Goal: Transaction & Acquisition: Purchase product/service

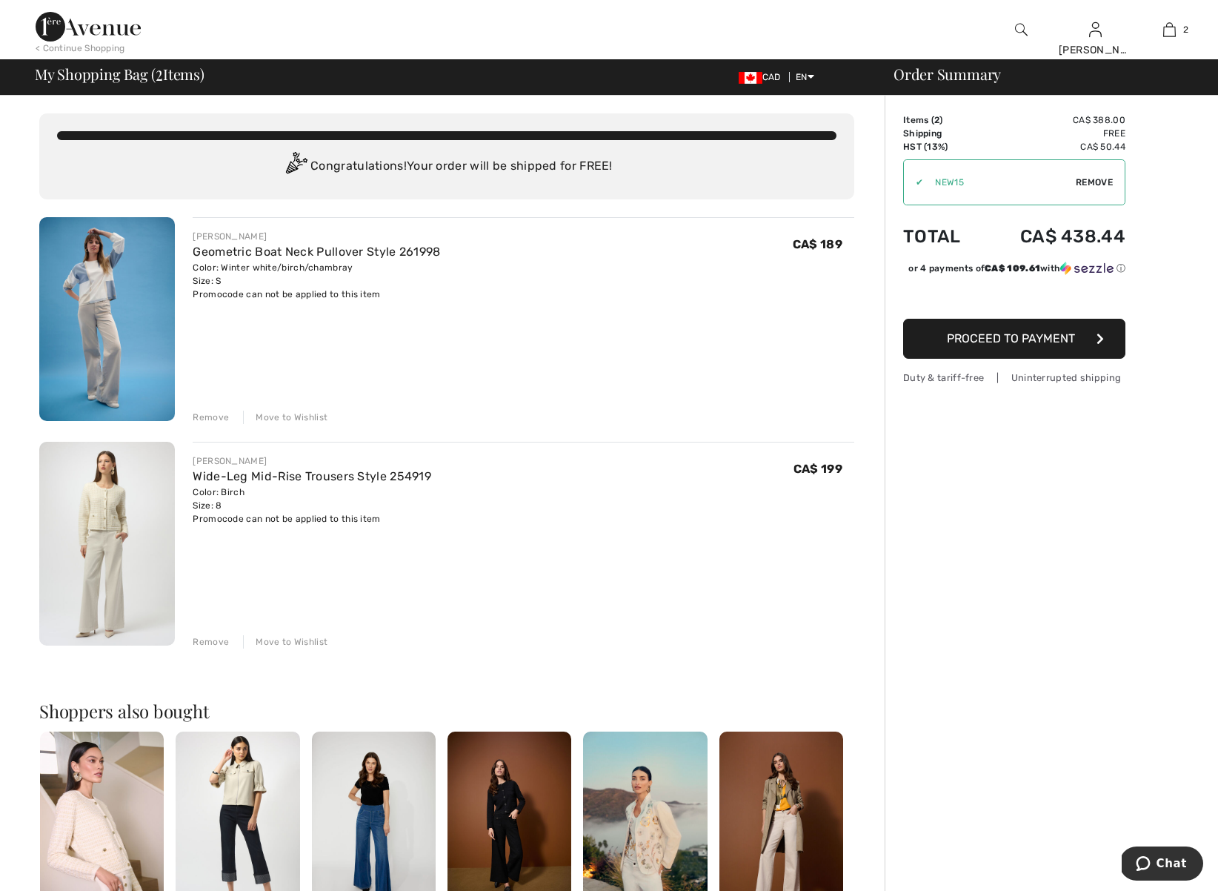
click at [653, 839] on img at bounding box center [645, 824] width 124 height 186
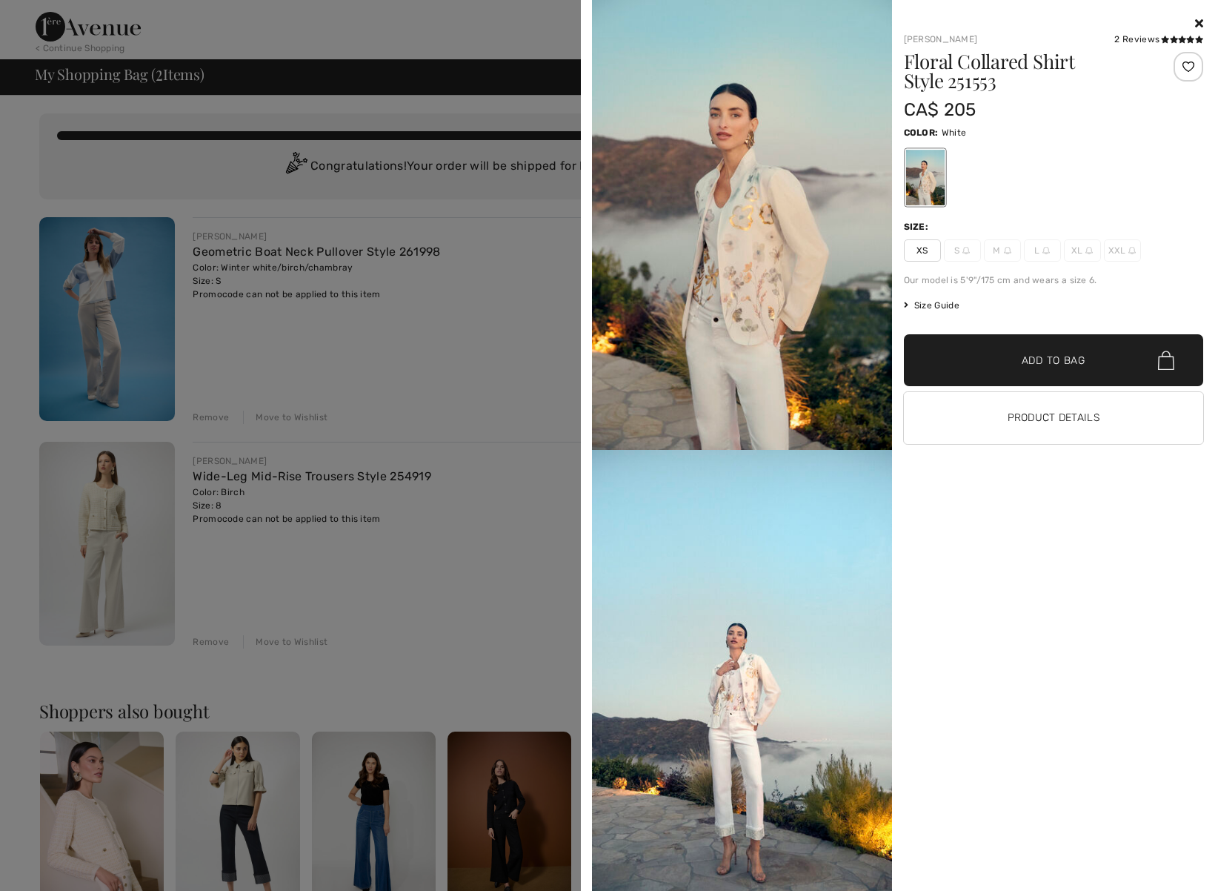
click at [920, 176] on div at bounding box center [924, 178] width 39 height 56
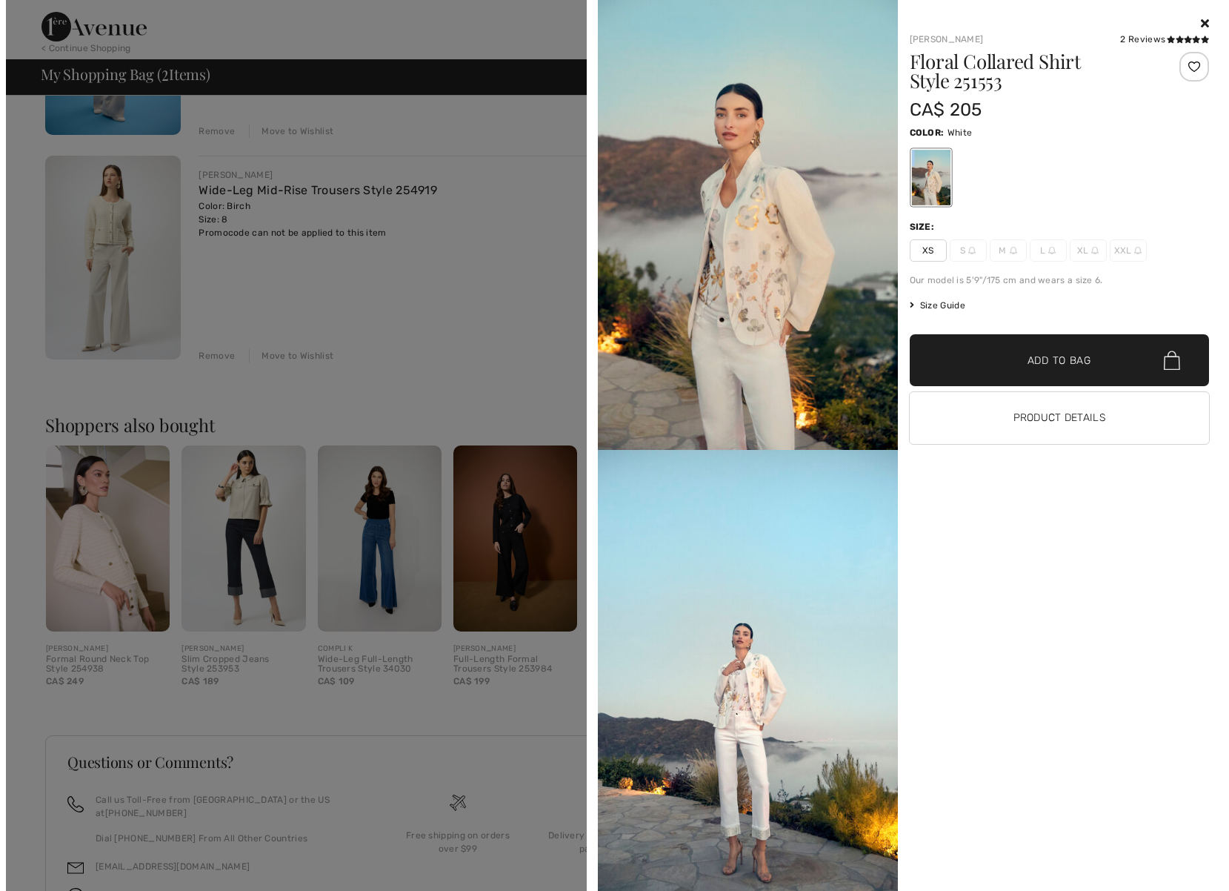
scroll to position [363, 0]
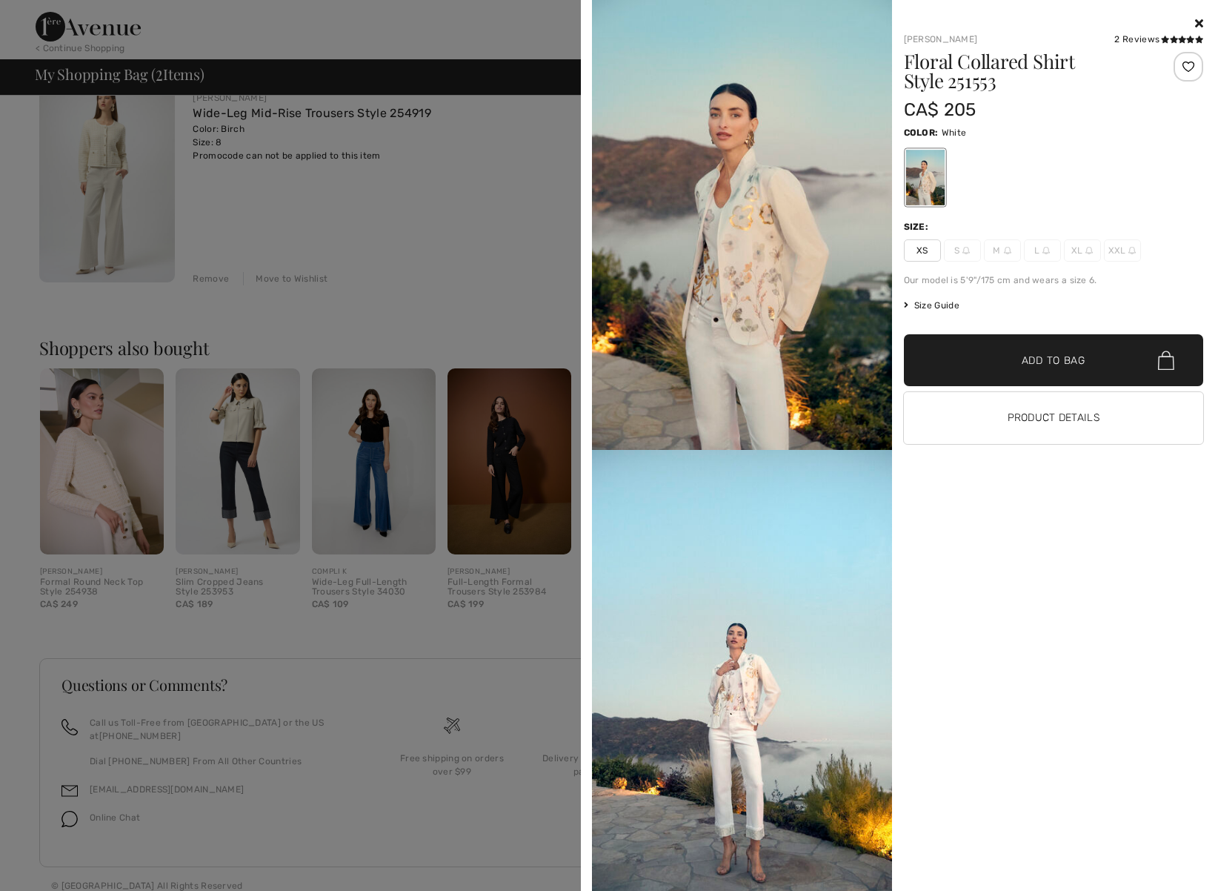
click at [450, 170] on div at bounding box center [609, 445] width 1218 height 891
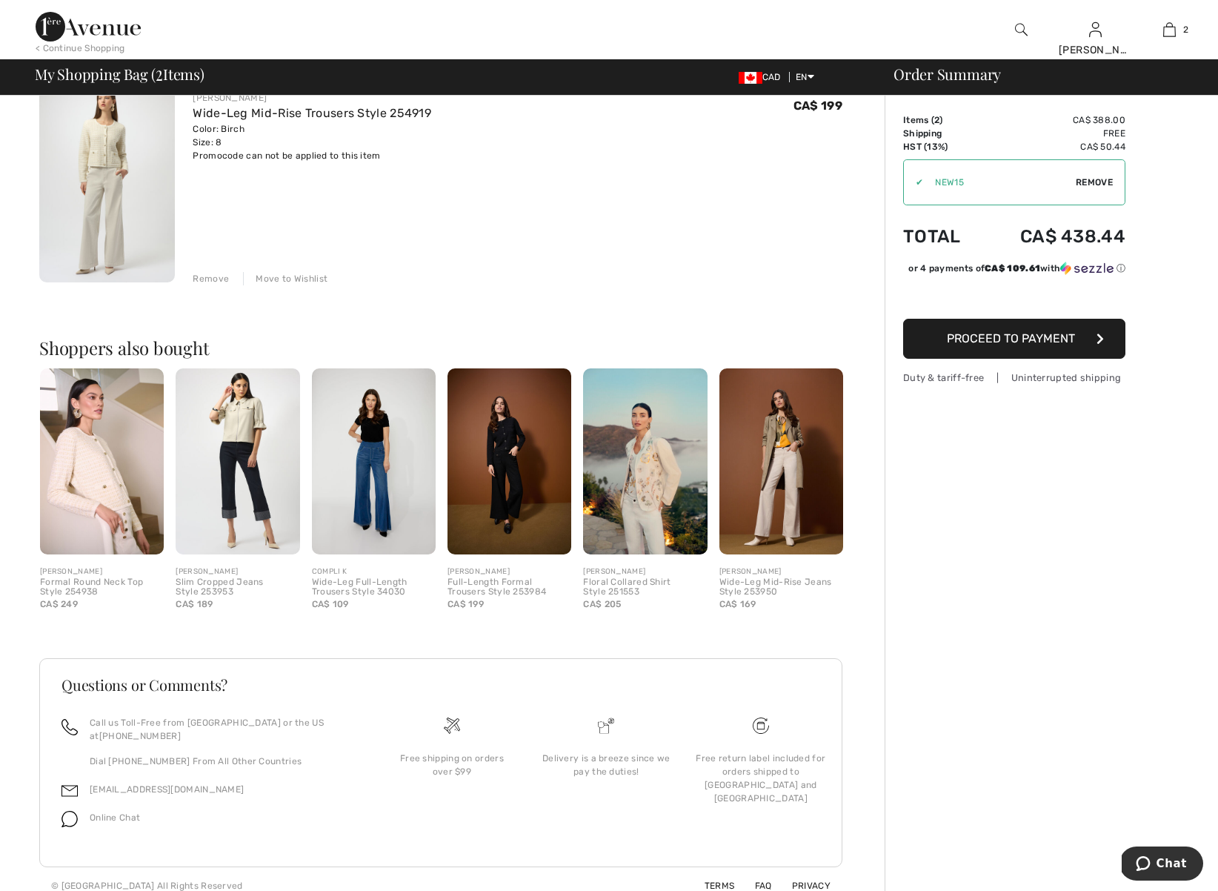
click at [1020, 28] on img at bounding box center [1021, 30] width 13 height 18
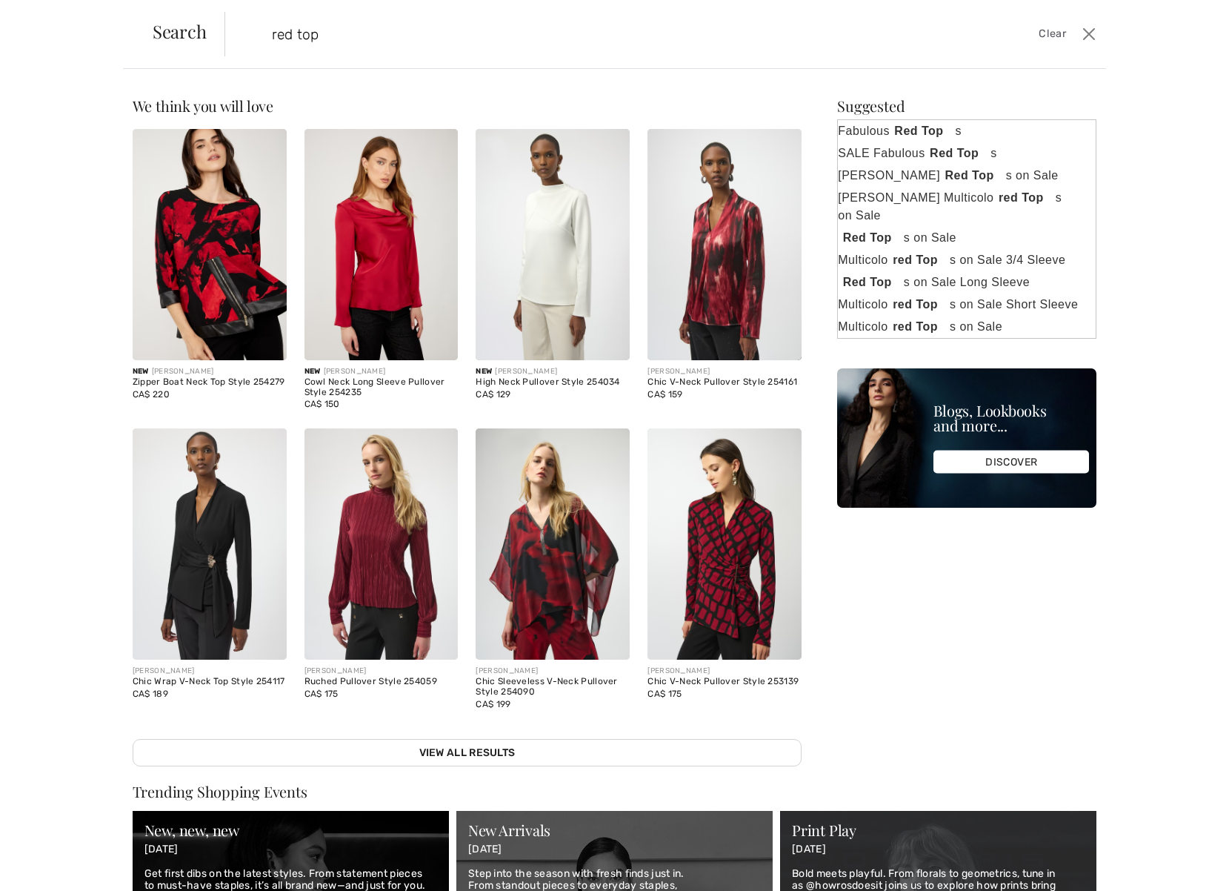
type input "red top"
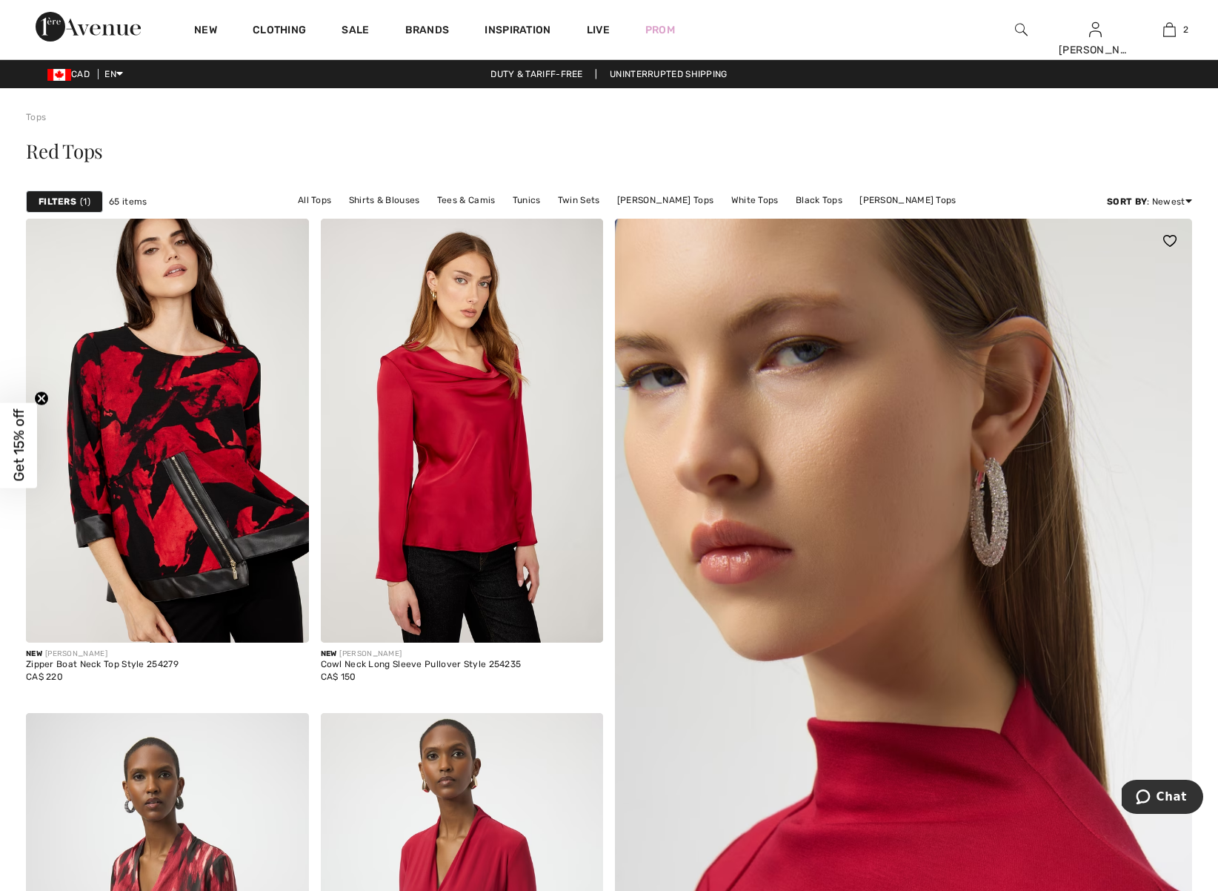
click at [869, 837] on img at bounding box center [903, 738] width 693 height 1039
click at [870, 837] on img at bounding box center [903, 738] width 693 height 1039
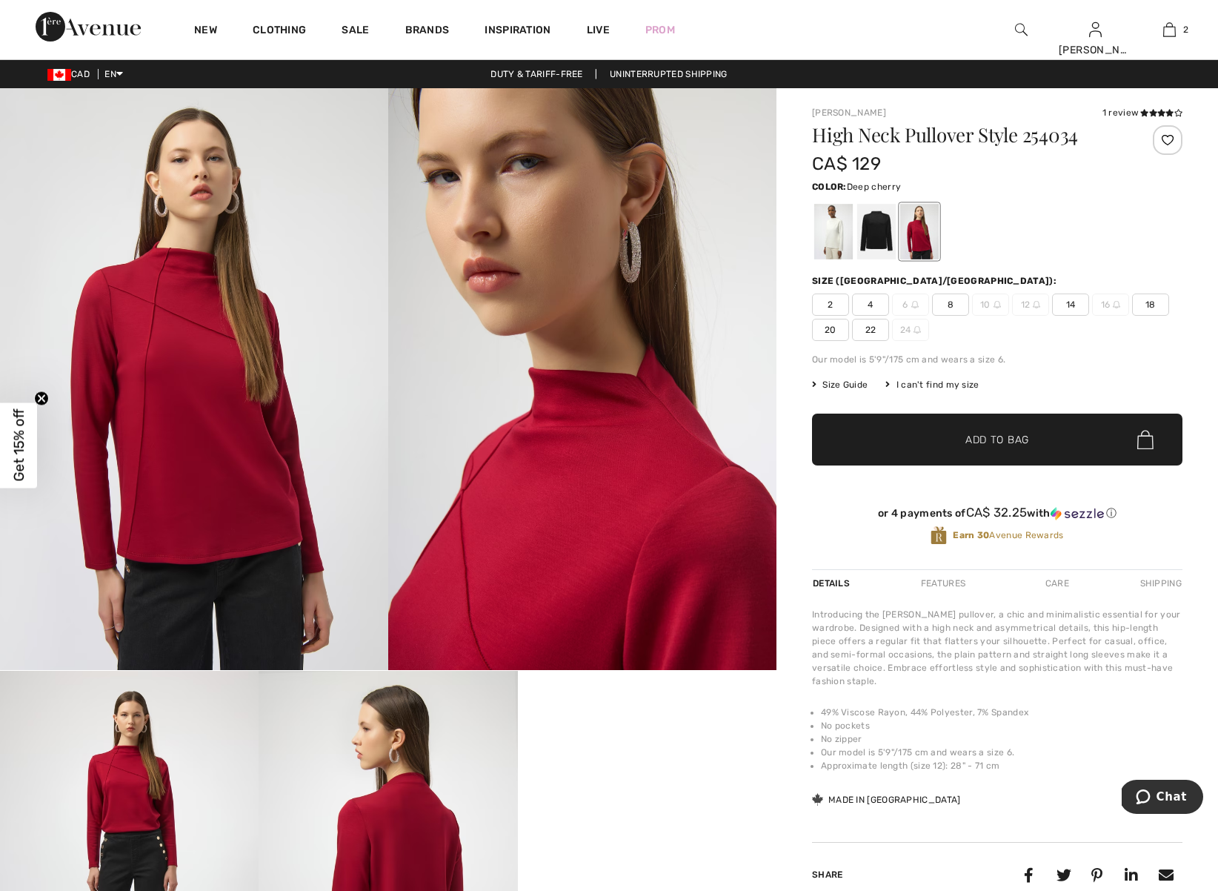
click at [948, 304] on span "8" at bounding box center [950, 304] width 37 height 22
click at [969, 444] on span "Add to Bag" at bounding box center [997, 440] width 64 height 16
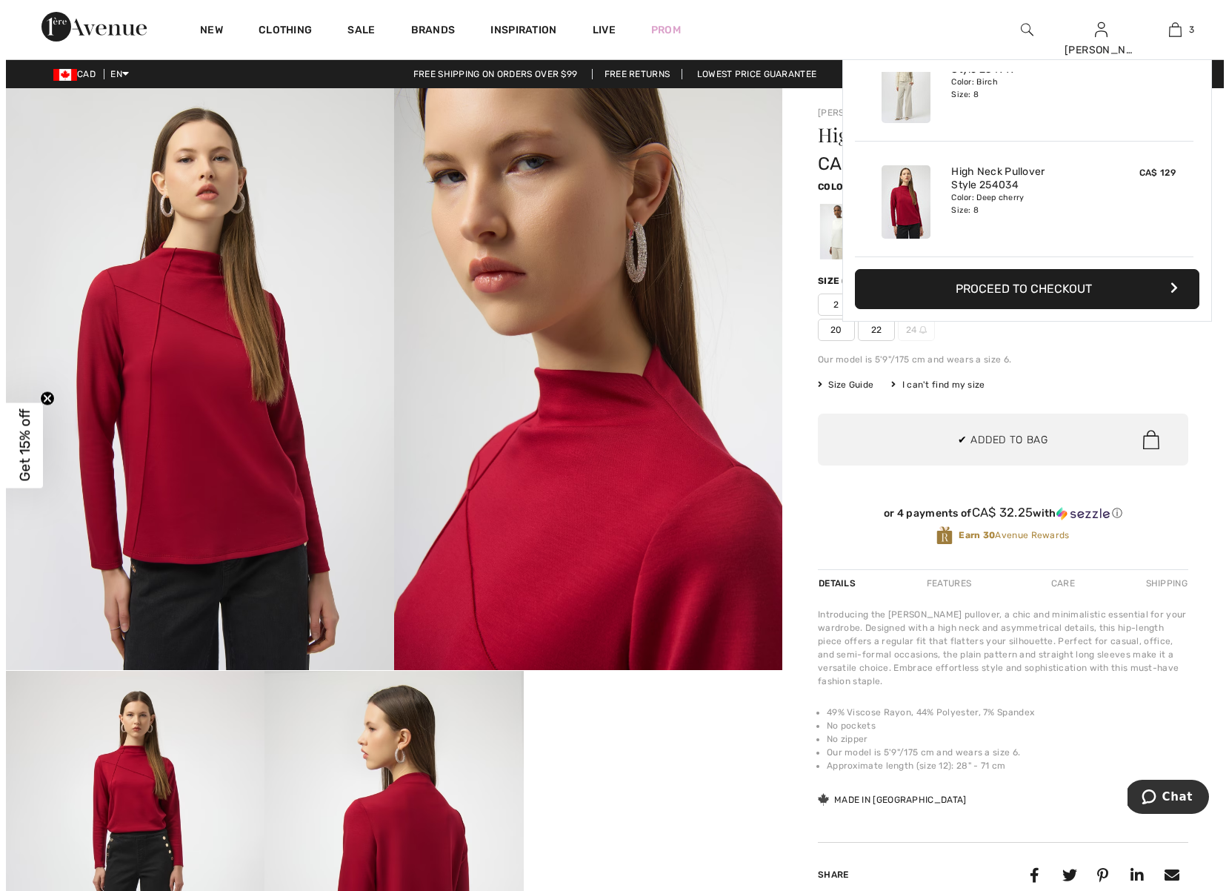
scroll to position [162, 0]
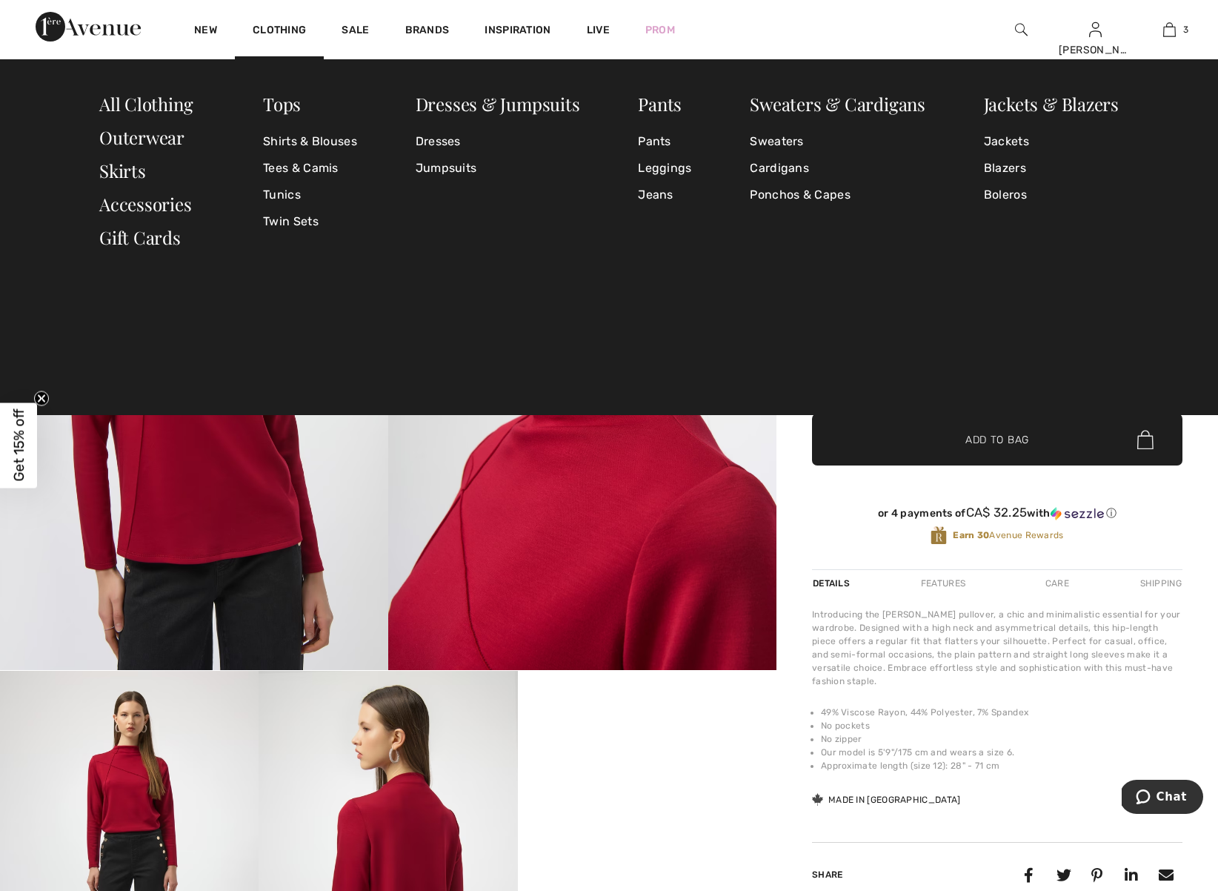
click at [1019, 30] on img at bounding box center [1021, 30] width 13 height 18
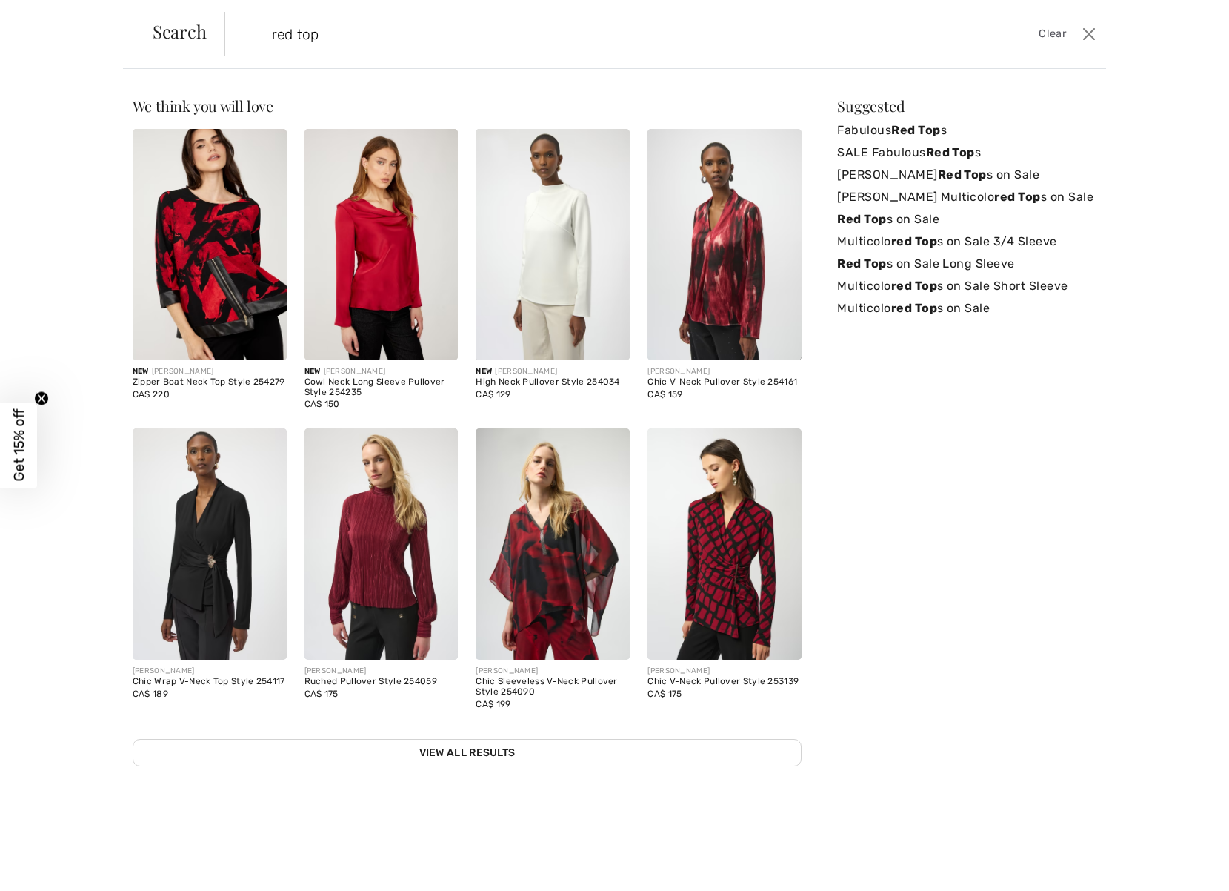
type input "red top"
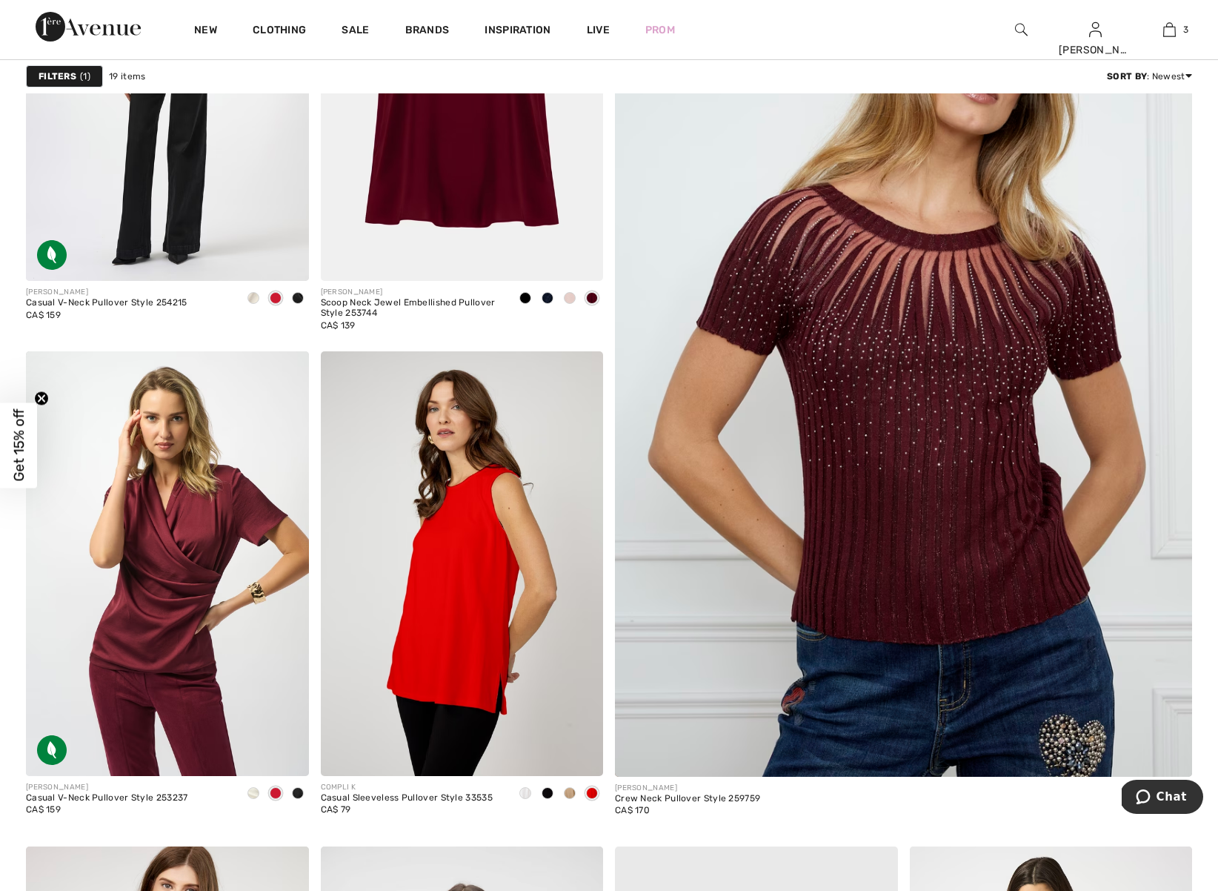
scroll to position [360, 0]
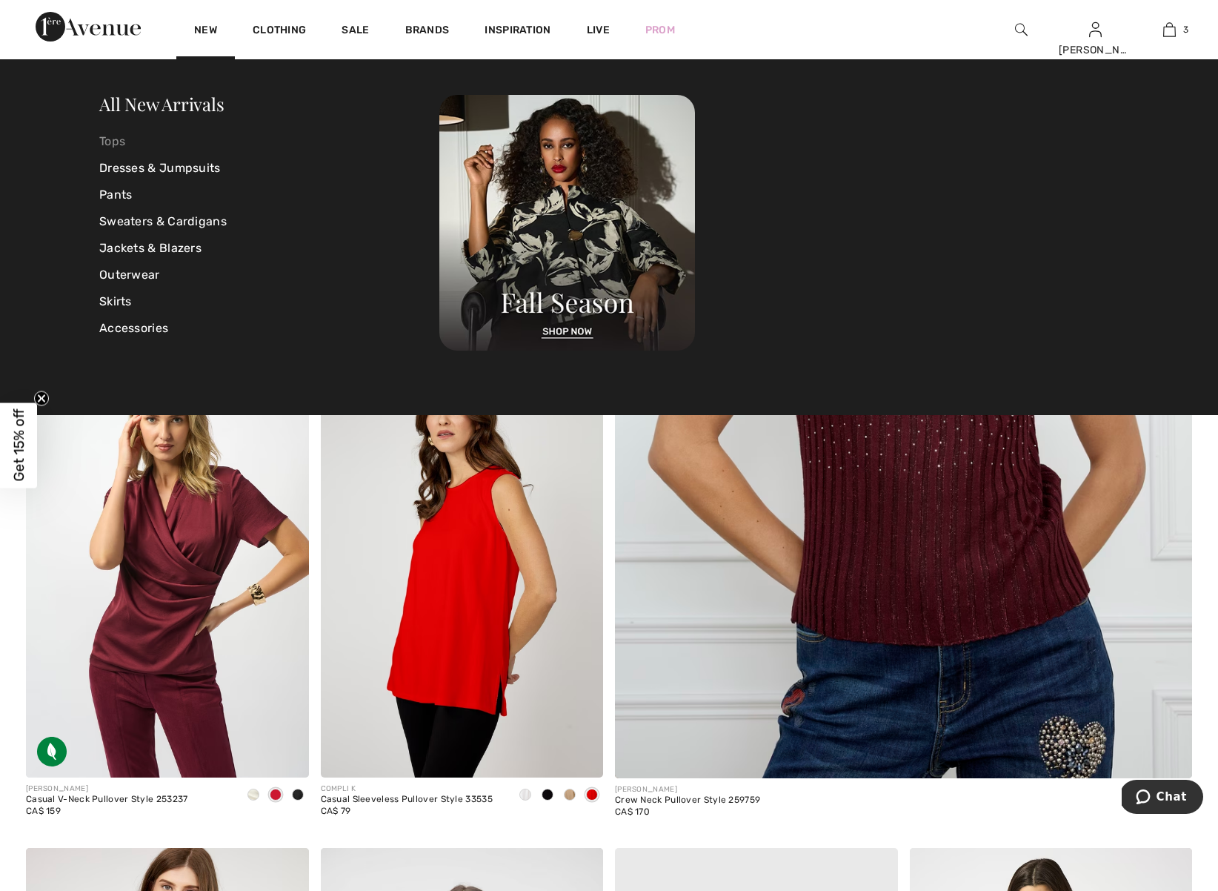
click at [107, 136] on link "Tops" at bounding box center [269, 141] width 340 height 27
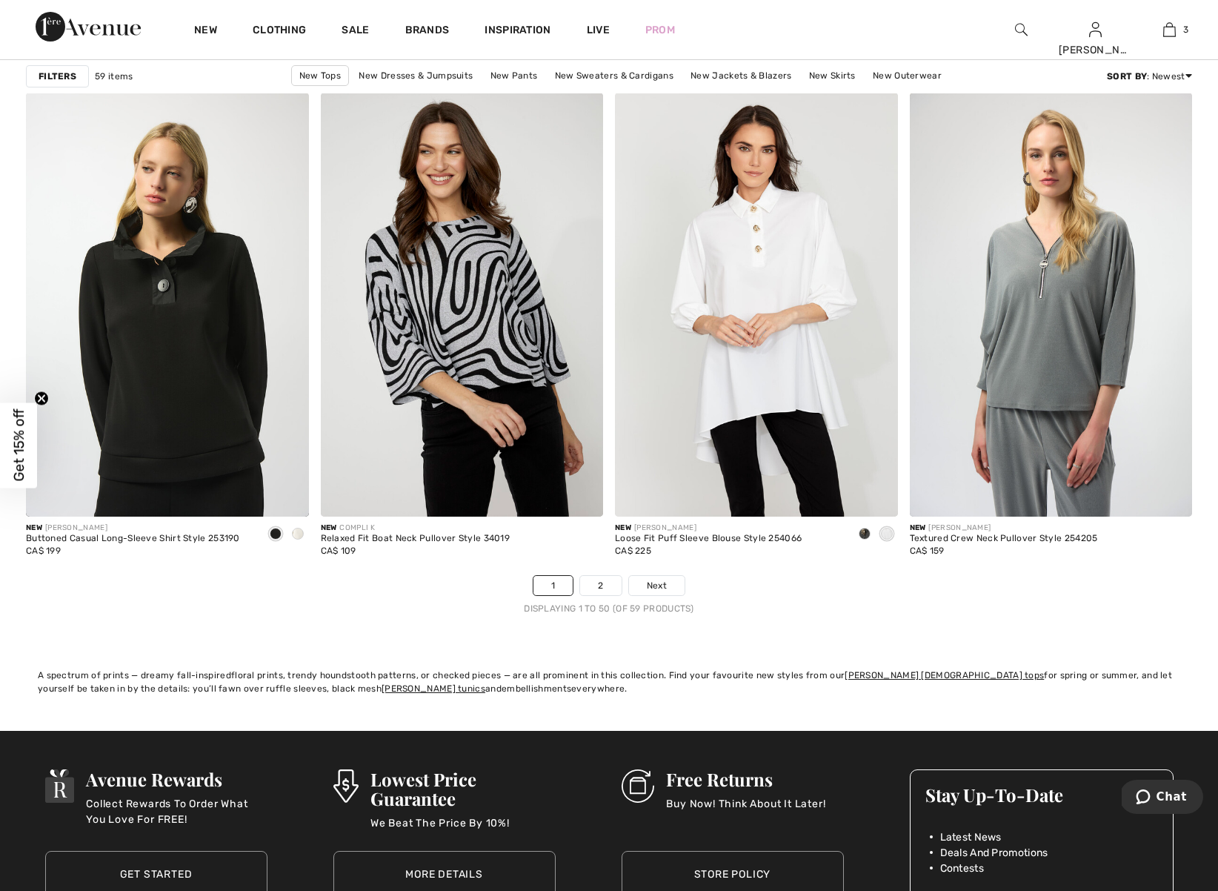
scroll to position [7140, 0]
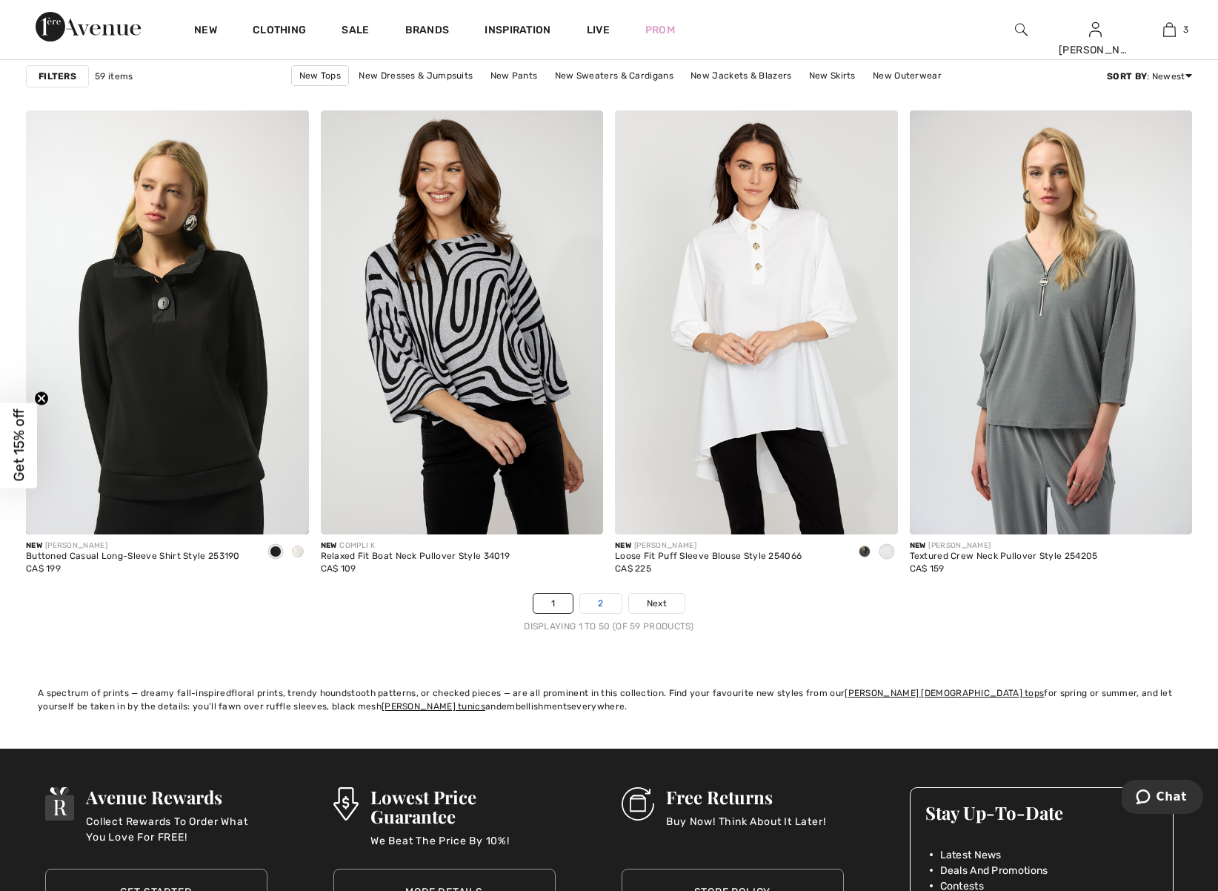
click at [602, 603] on link "2" at bounding box center [600, 602] width 41 height 19
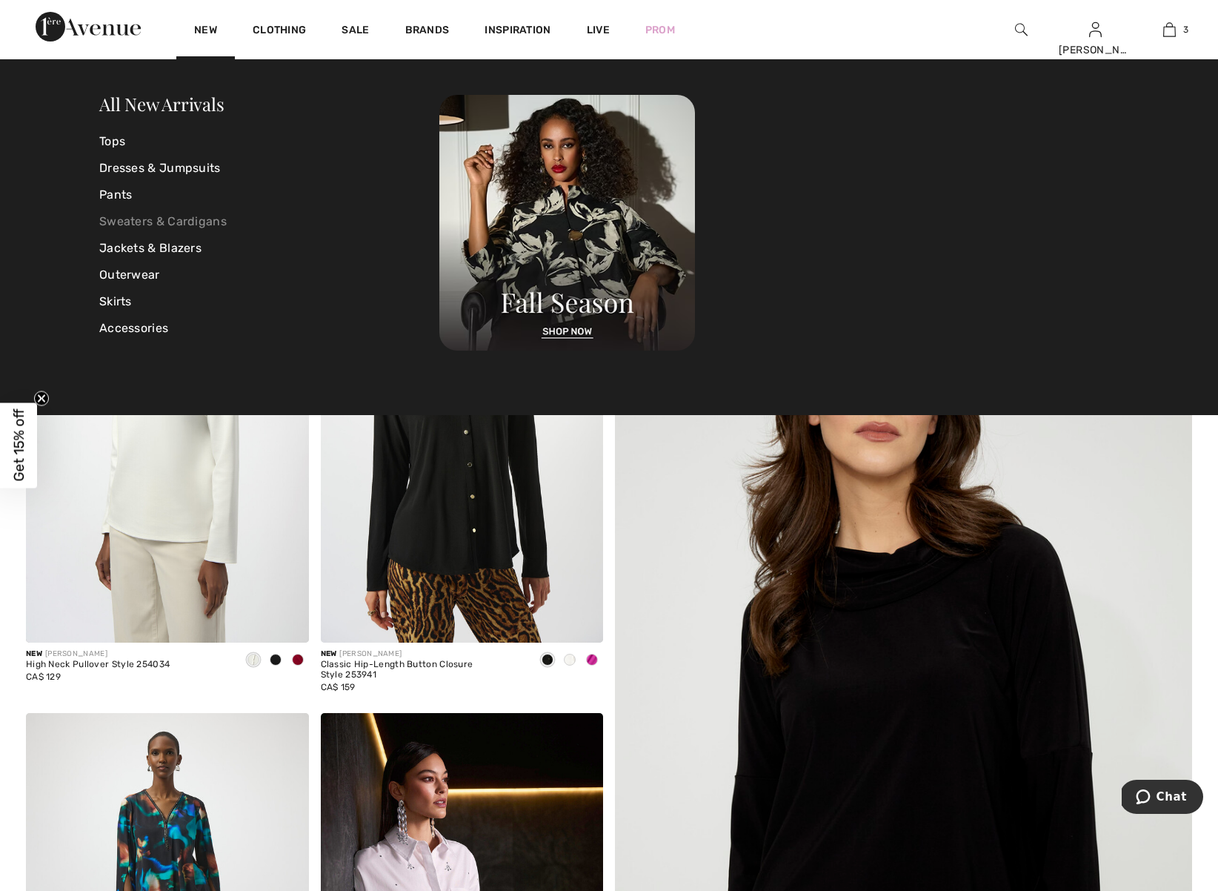
click at [138, 217] on link "Sweaters & Cardigans" at bounding box center [269, 221] width 340 height 27
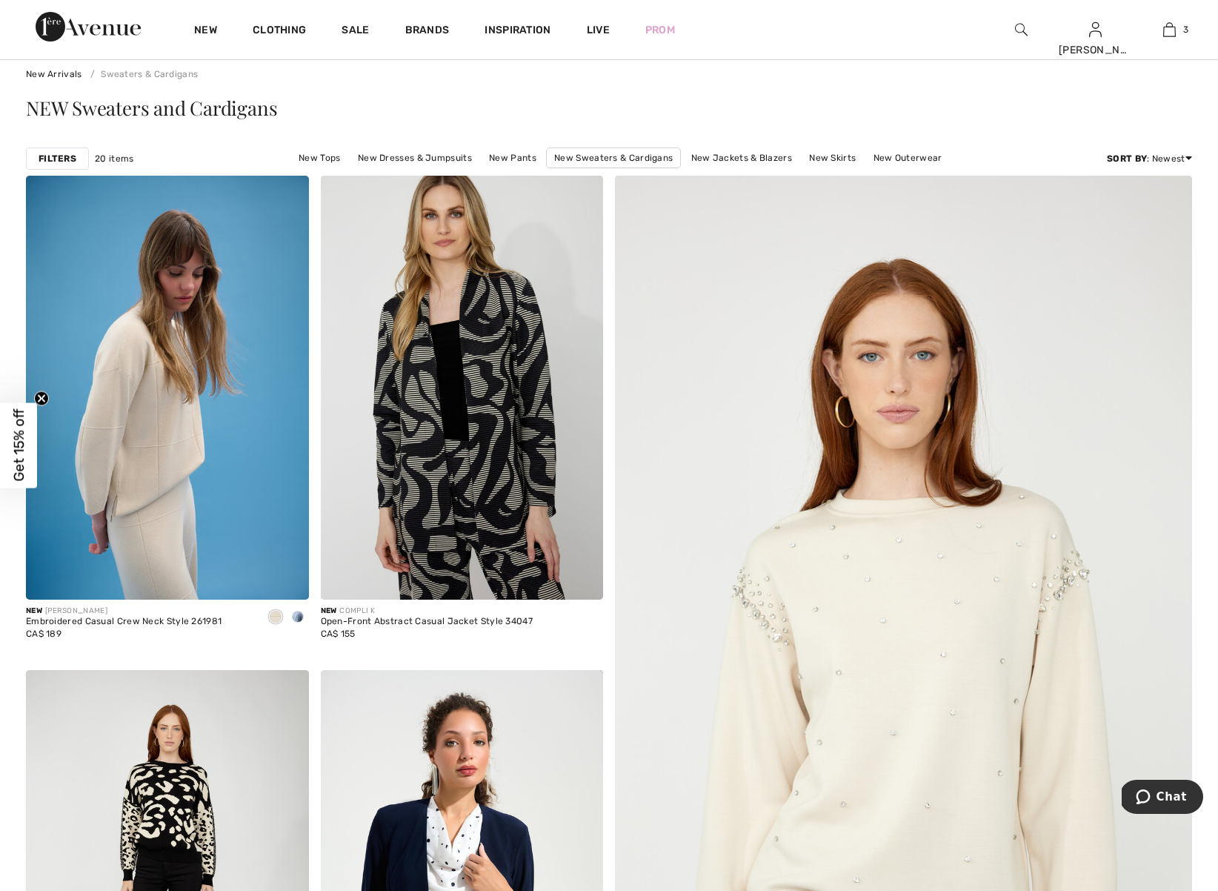
scroll to position [25, 0]
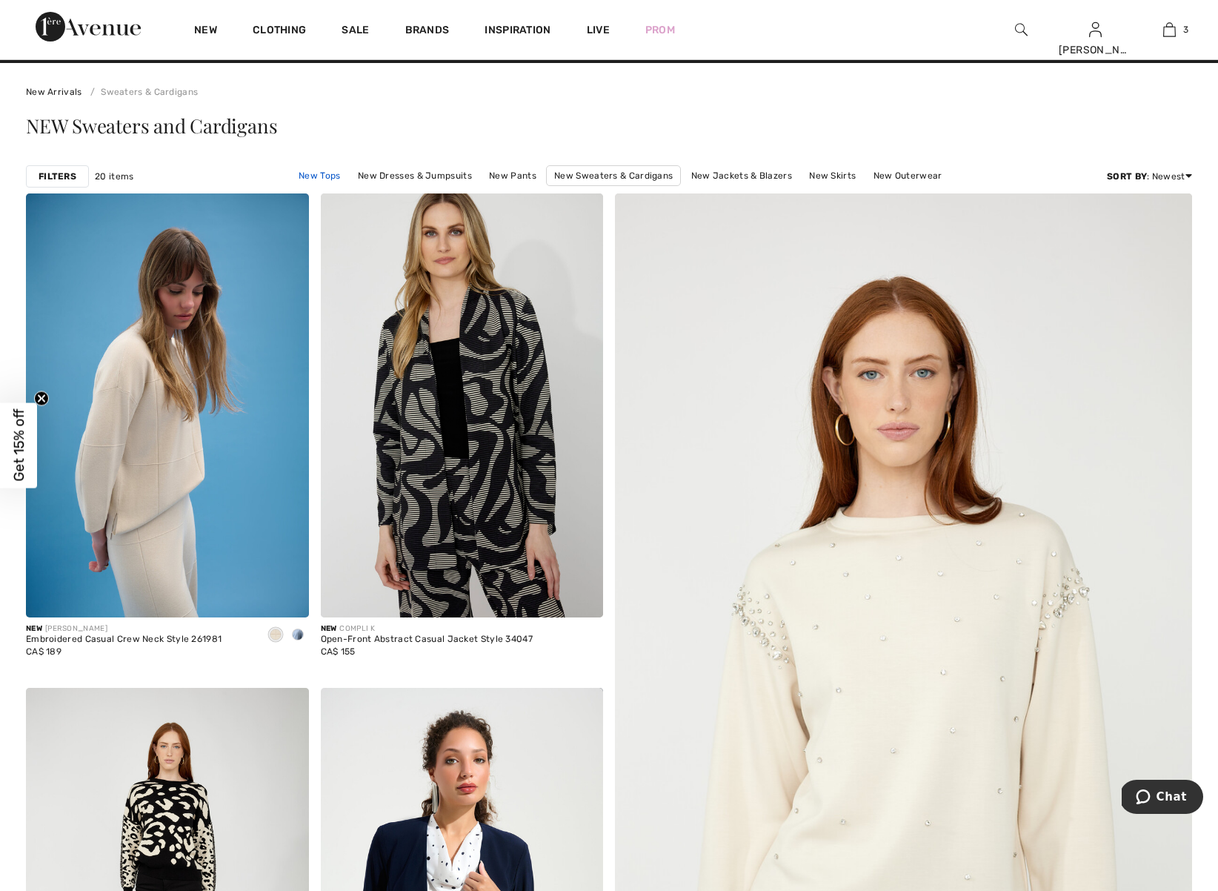
click at [320, 175] on link "New Tops" at bounding box center [319, 175] width 56 height 19
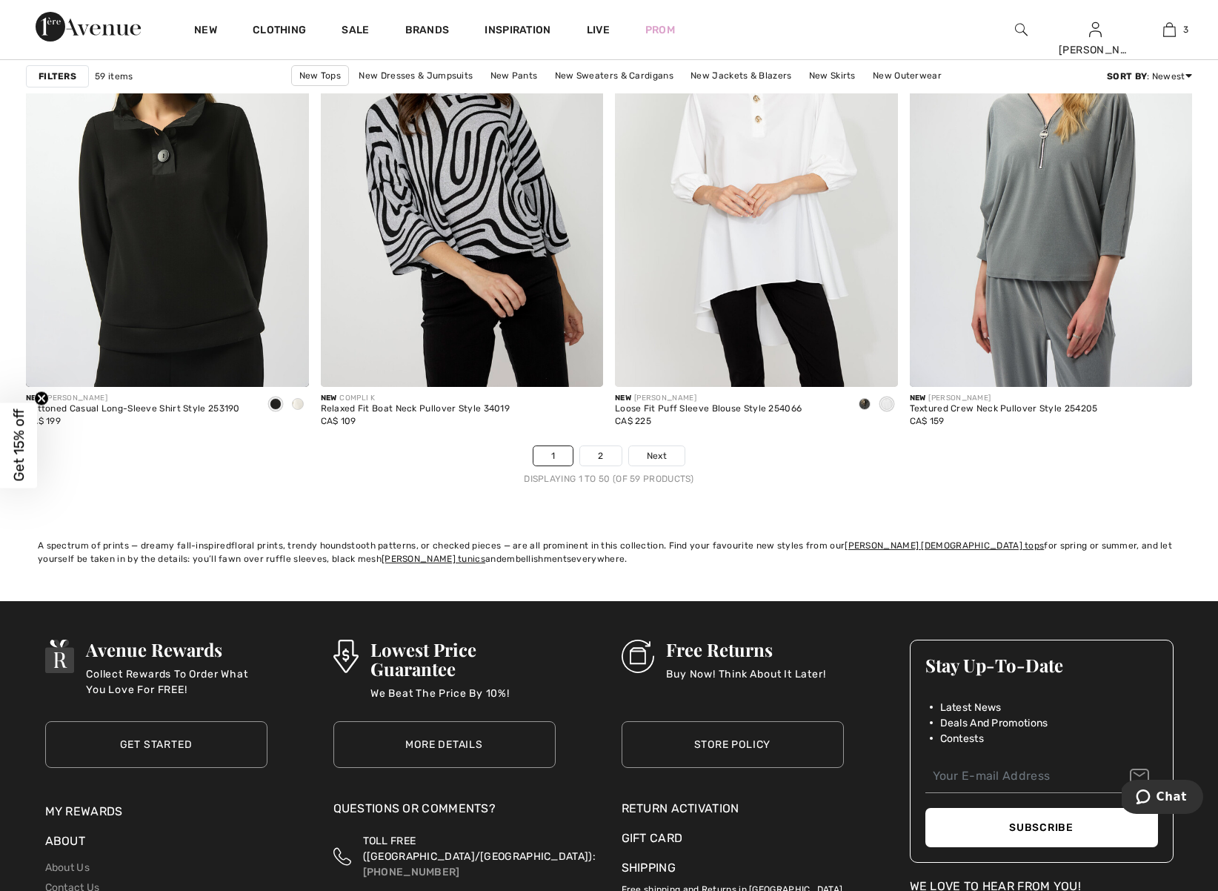
scroll to position [7280, 0]
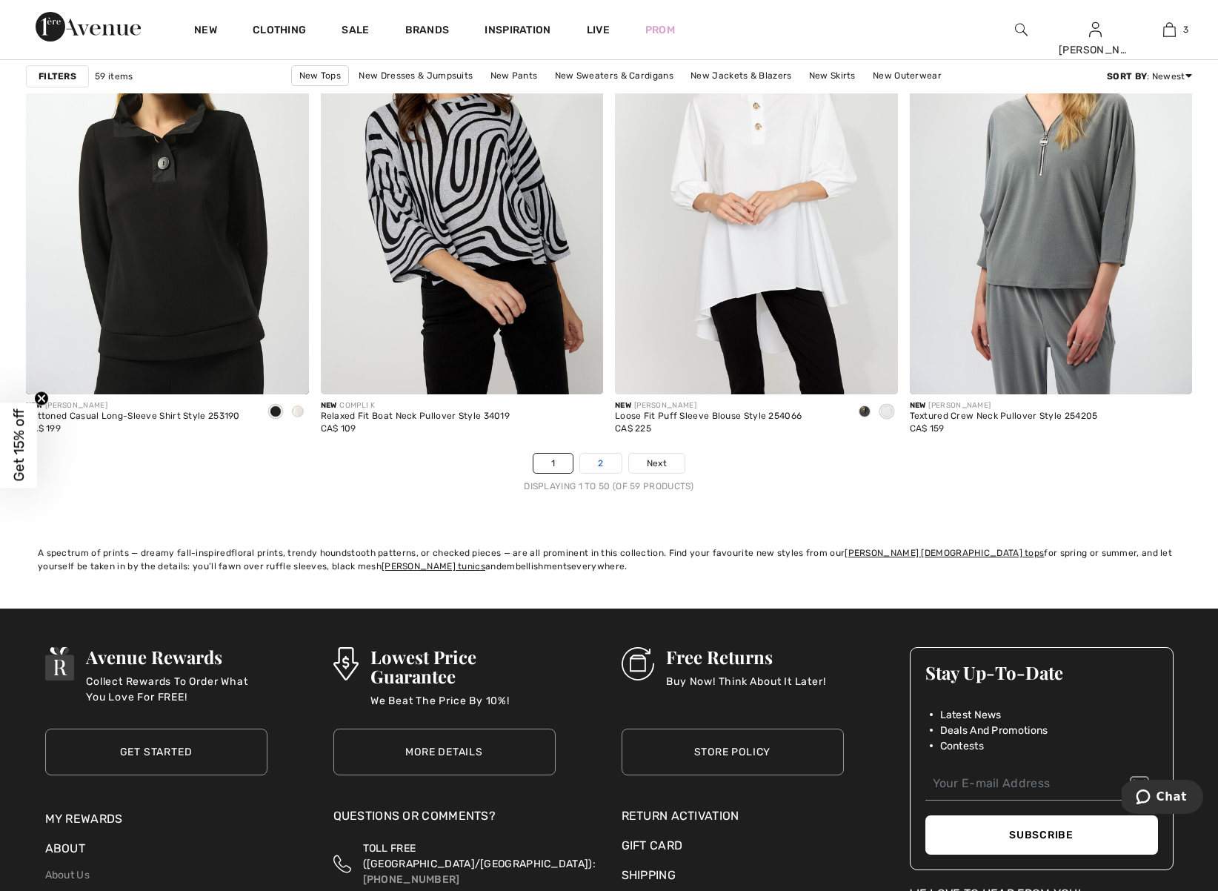
click at [602, 462] on link "2" at bounding box center [600, 462] width 41 height 19
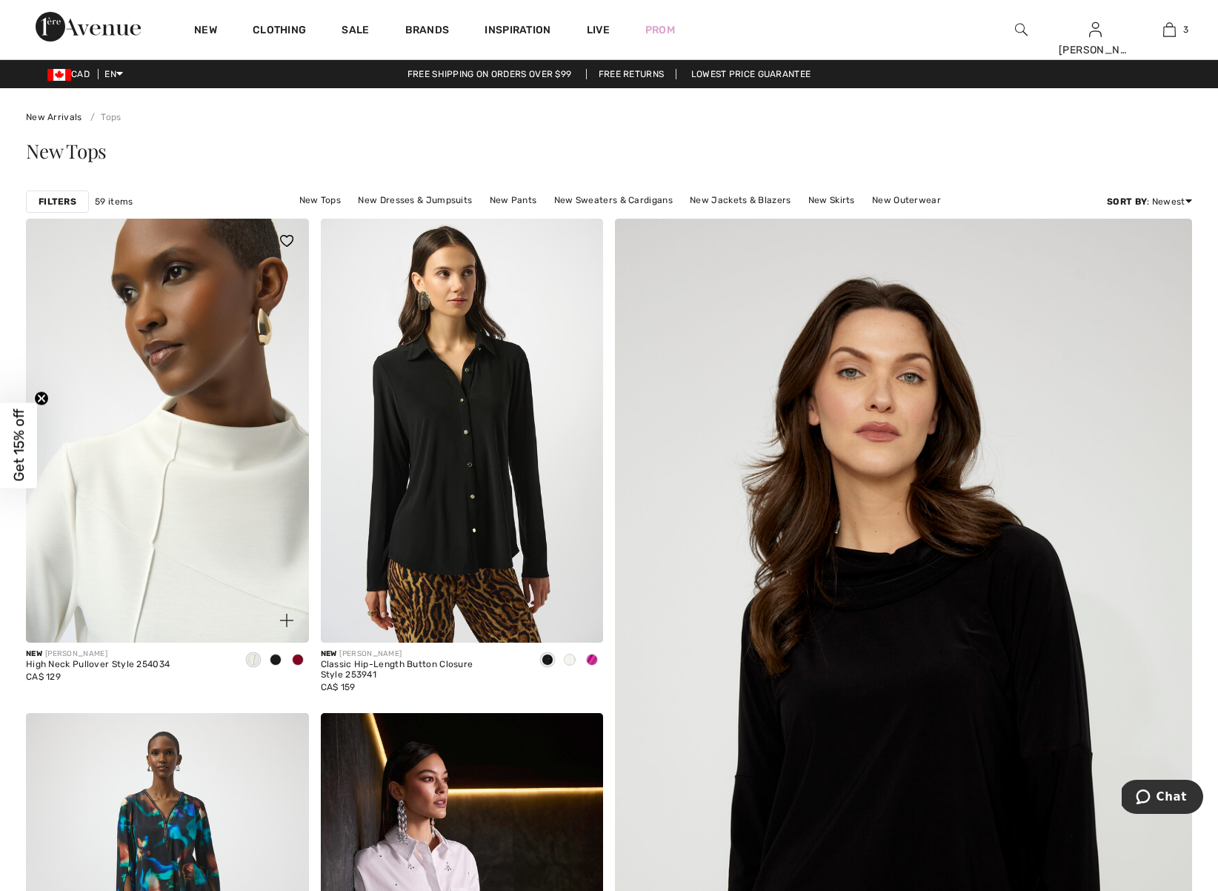
click at [191, 396] on img at bounding box center [167, 431] width 283 height 424
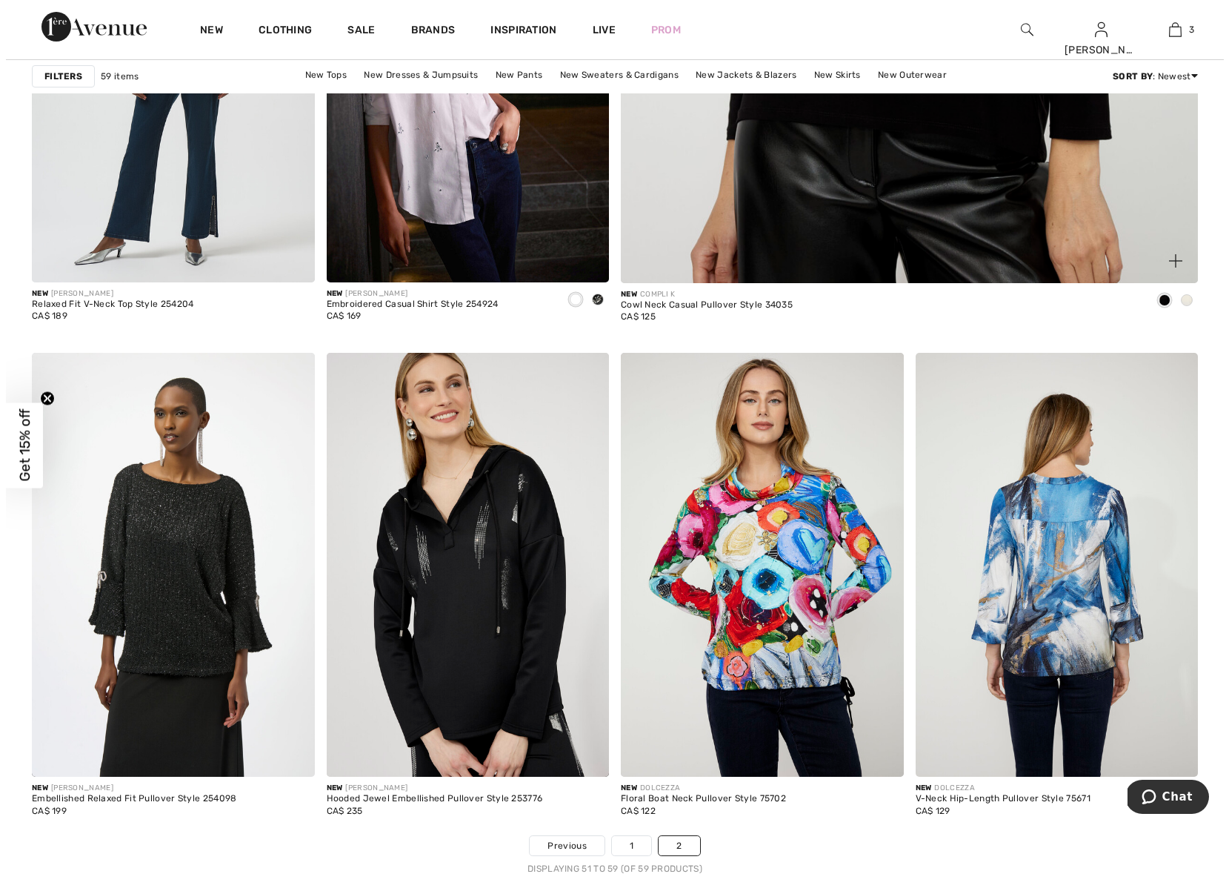
scroll to position [839, 0]
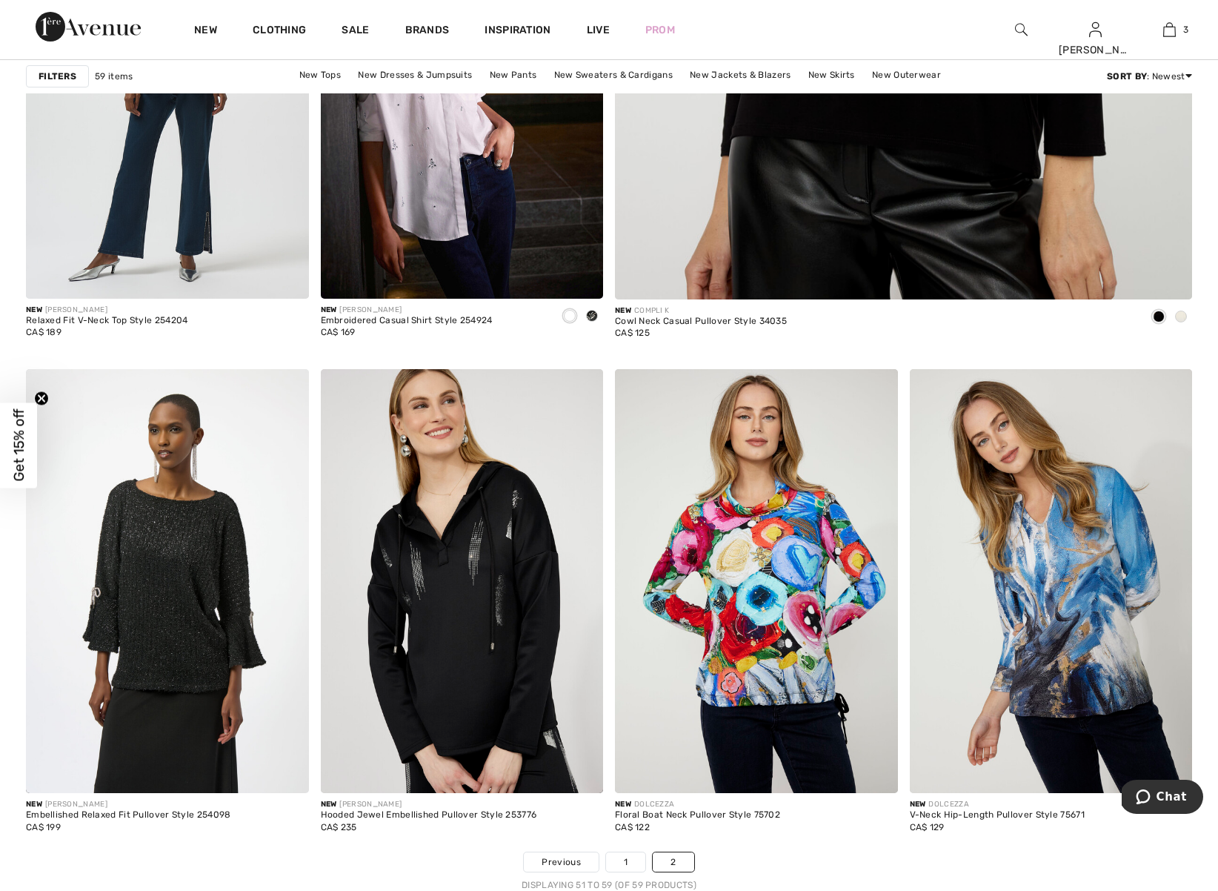
click at [1015, 30] on img at bounding box center [1021, 30] width 13 height 18
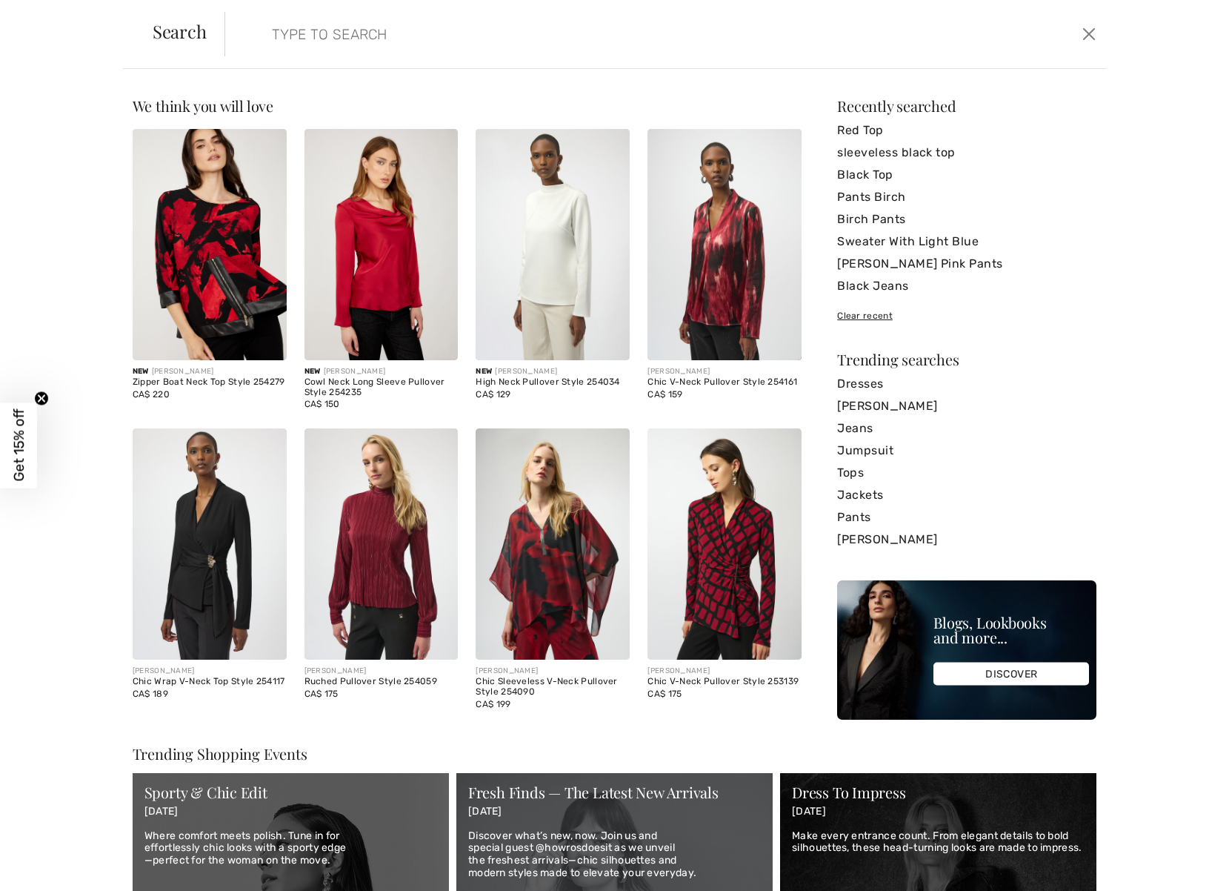
click at [522, 52] on input "search" at bounding box center [567, 34] width 613 height 44
paste input "253168"
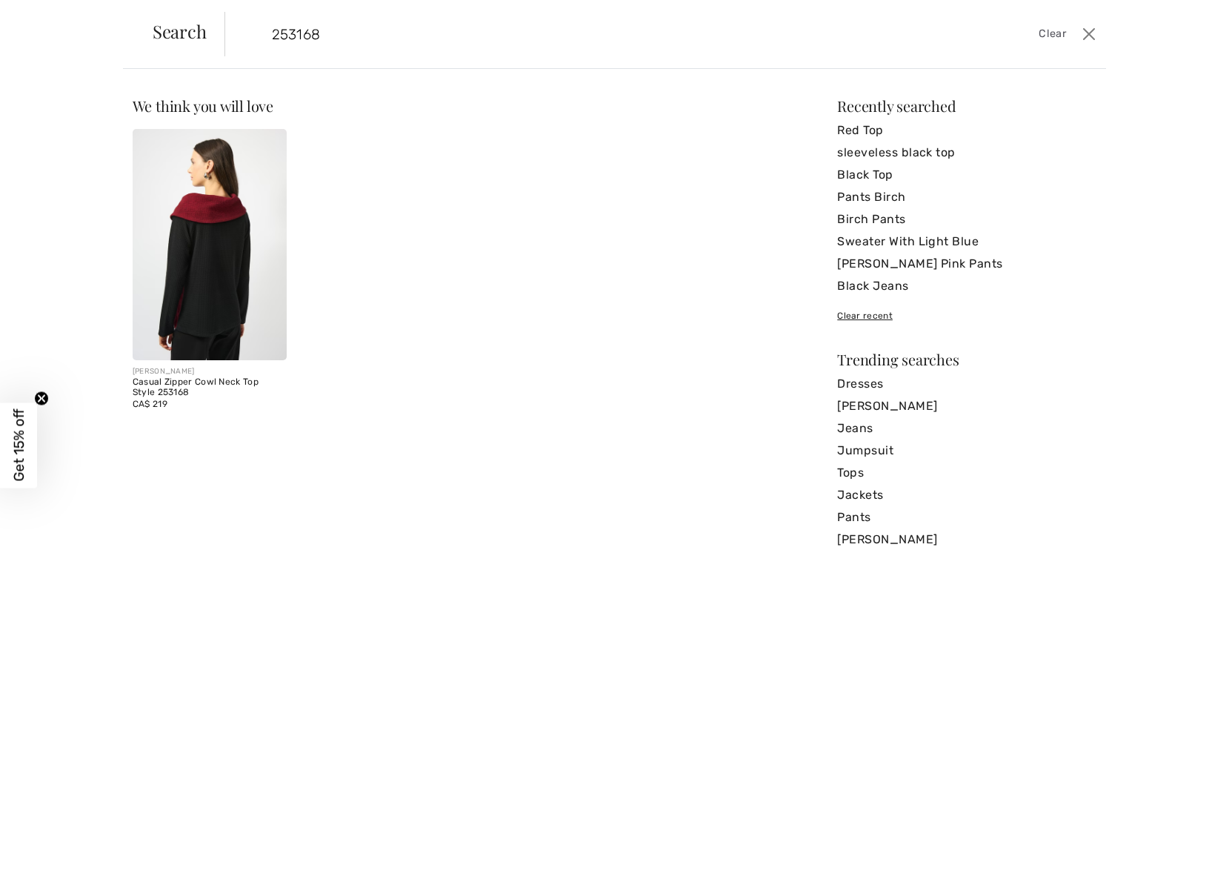
type input "253168"
click at [218, 266] on img at bounding box center [210, 244] width 154 height 231
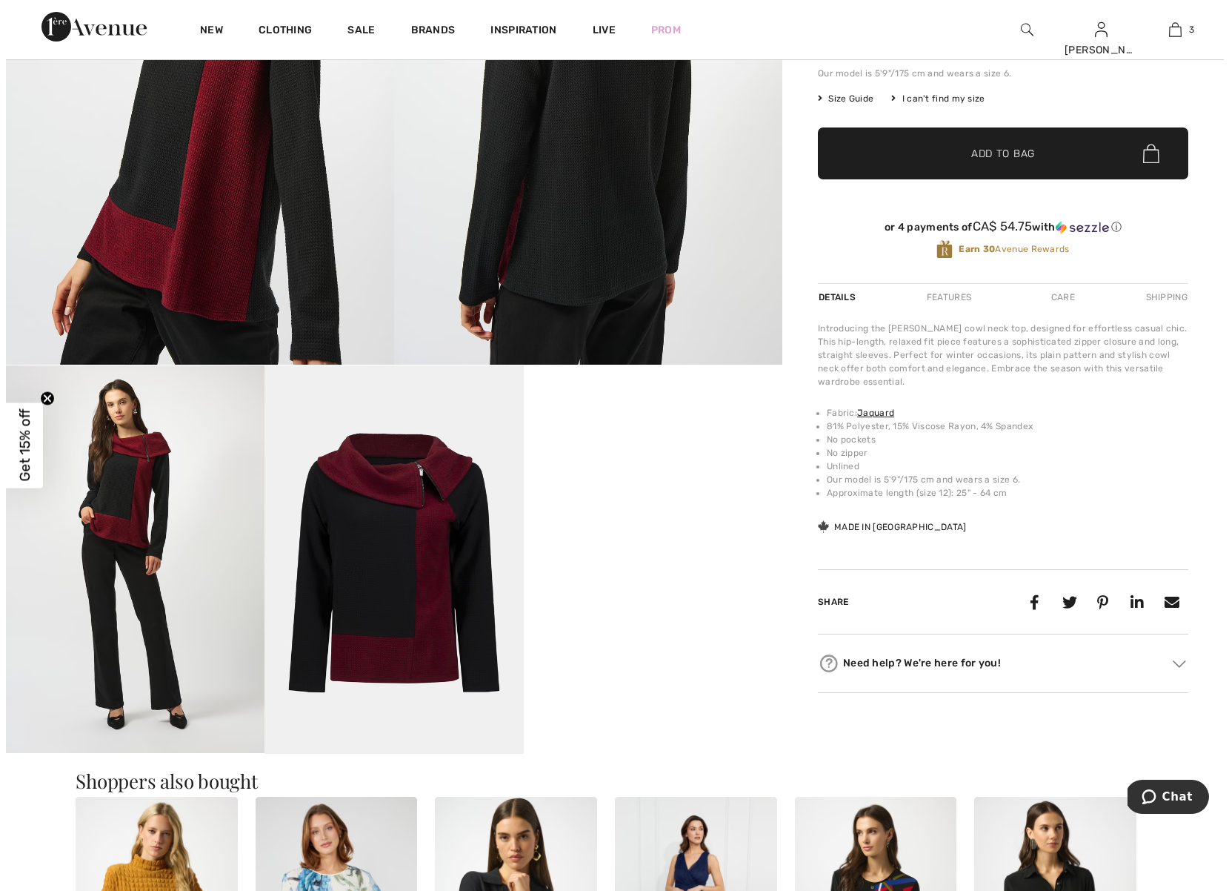
scroll to position [299, 0]
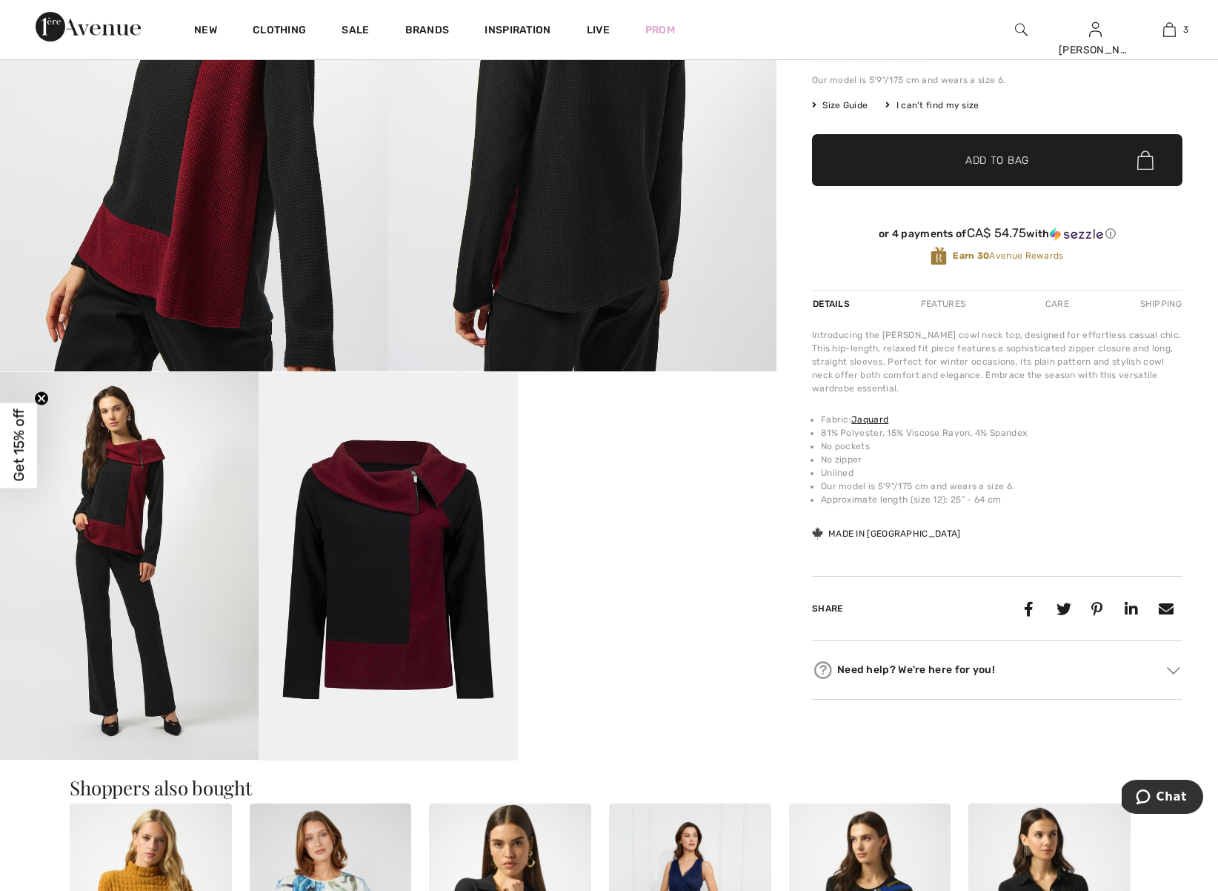
click at [378, 600] on img at bounding box center [388, 566] width 259 height 388
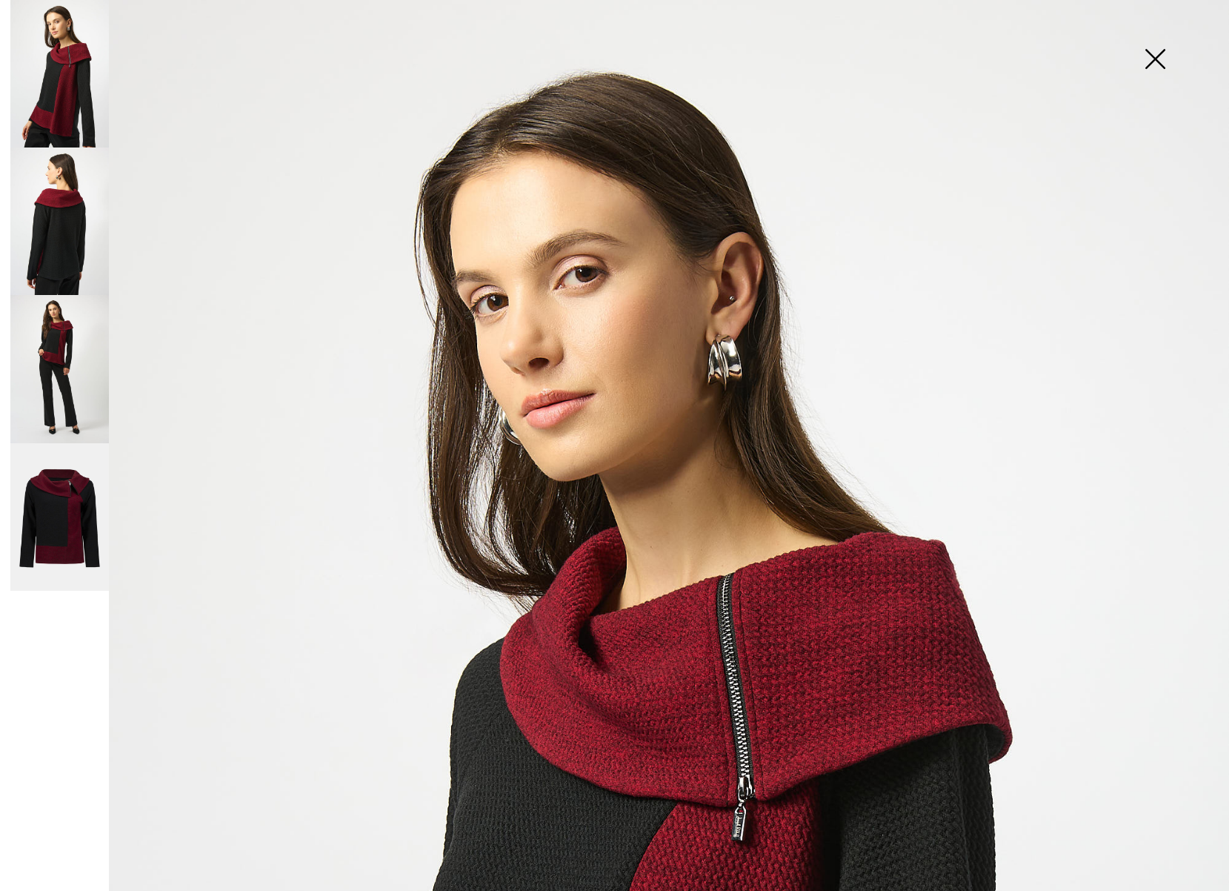
click at [64, 244] on img at bounding box center [59, 220] width 99 height 147
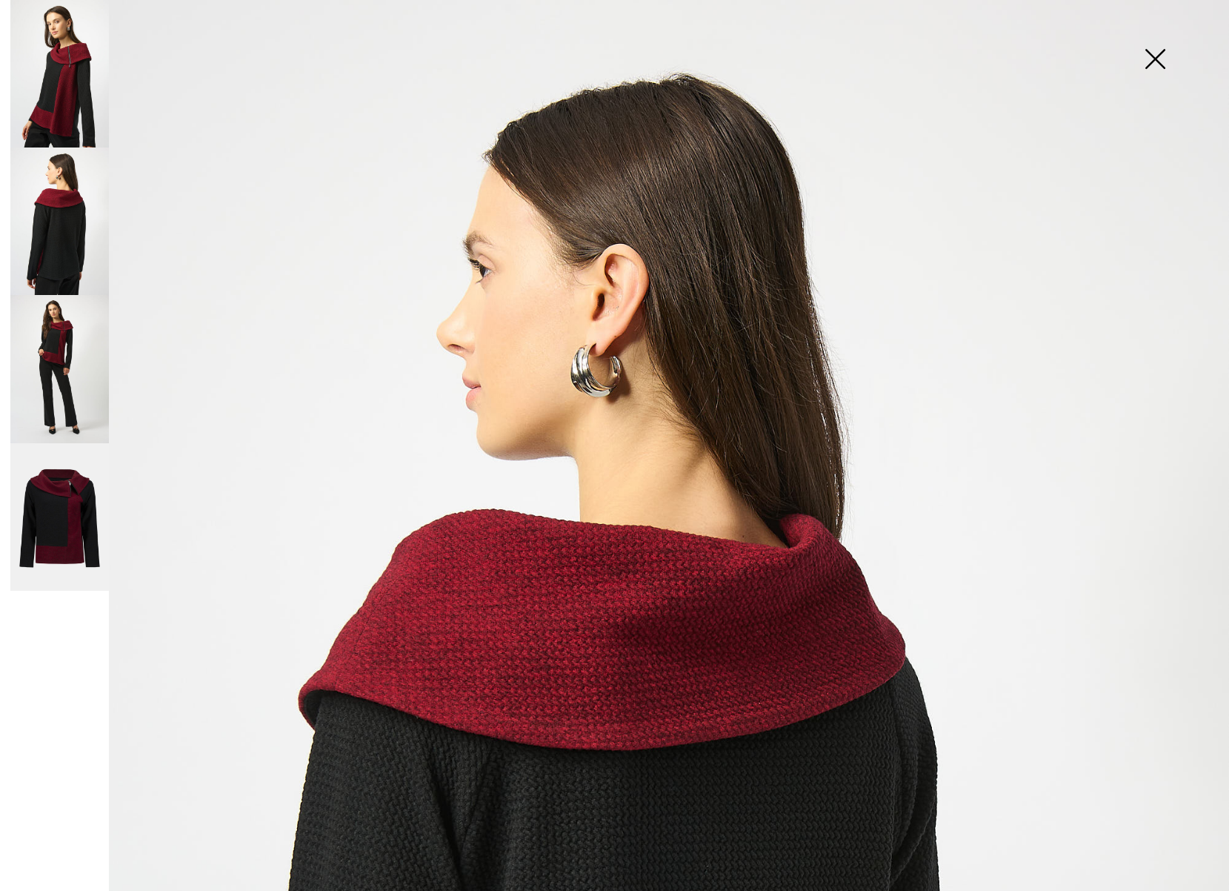
click at [60, 355] on img at bounding box center [59, 368] width 99 height 147
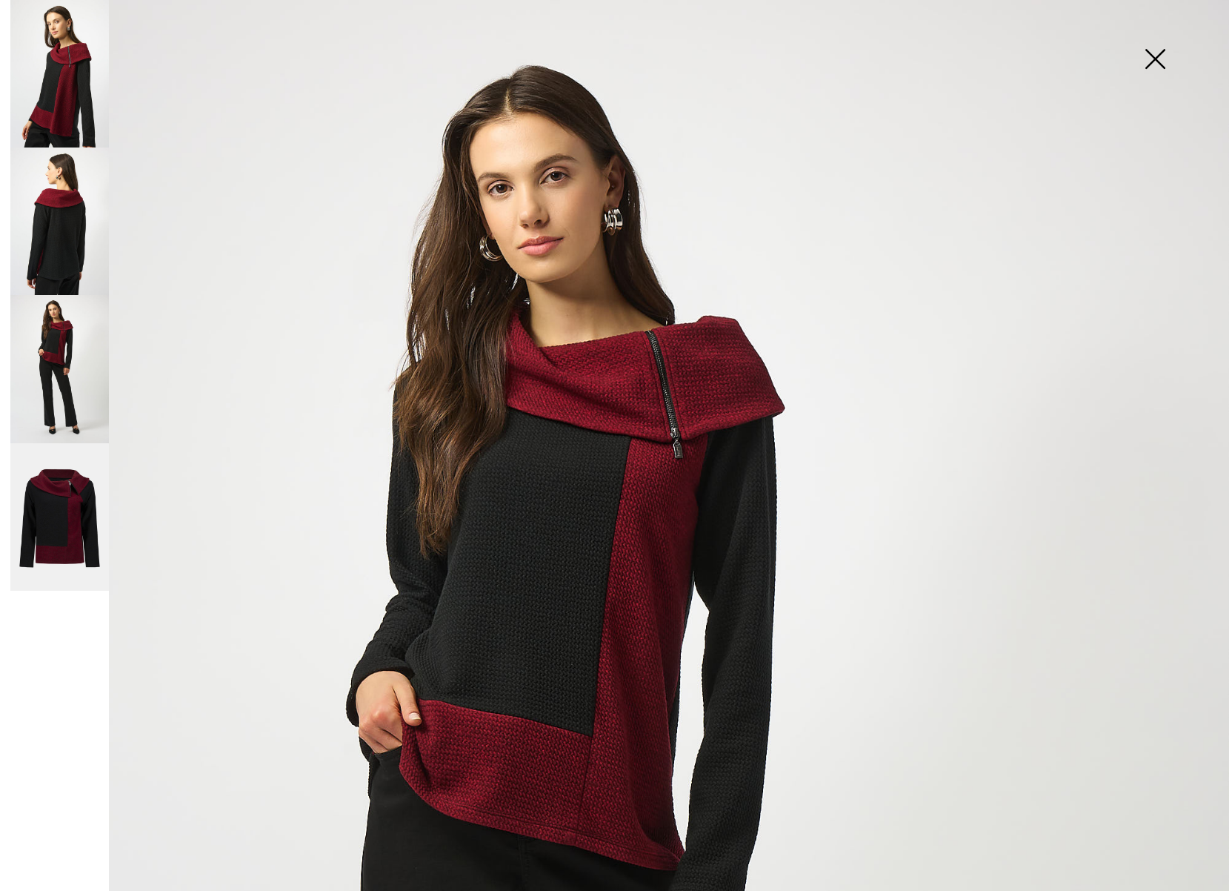
click at [64, 525] on img at bounding box center [59, 517] width 99 height 148
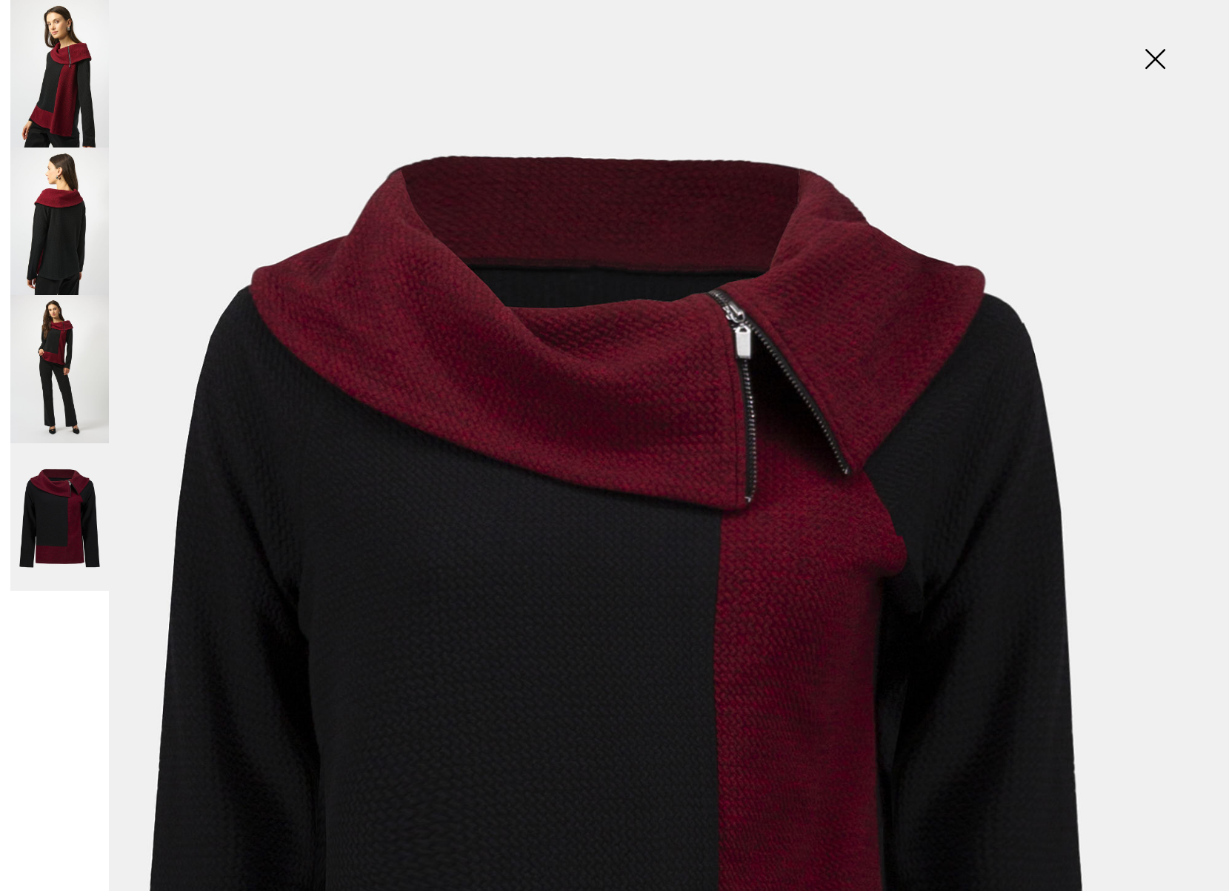
scroll to position [0, 0]
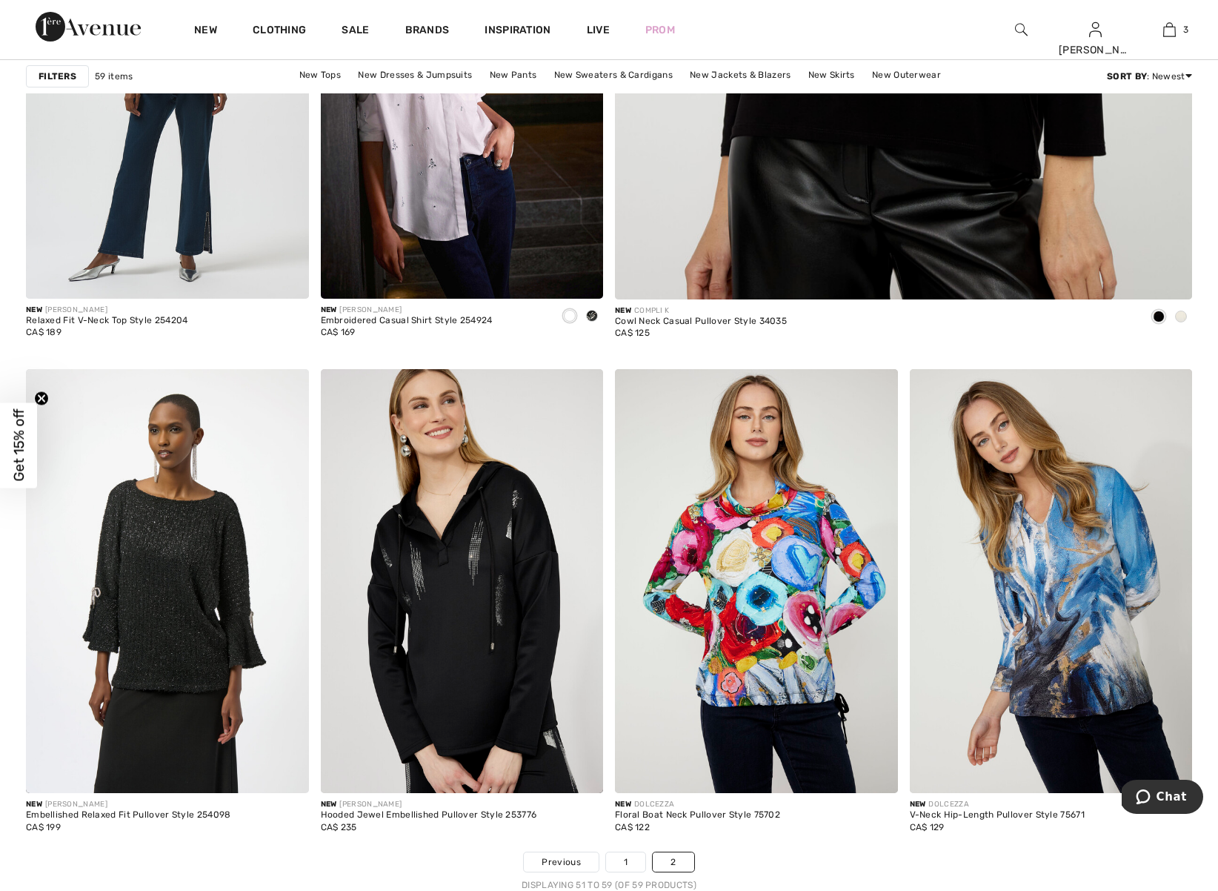
click at [1021, 29] on img at bounding box center [1021, 30] width 13 height 18
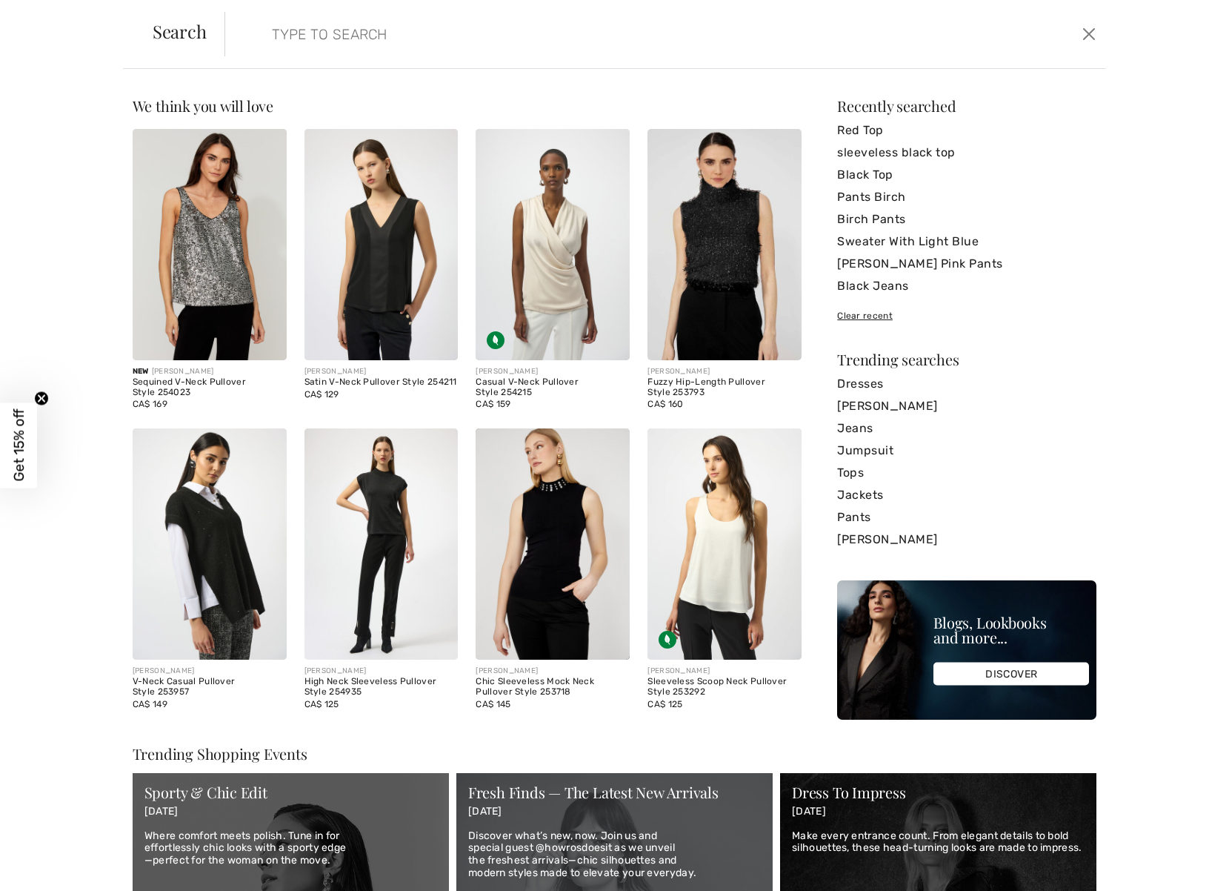
click at [346, 35] on input "search" at bounding box center [567, 34] width 613 height 44
paste input "253168"
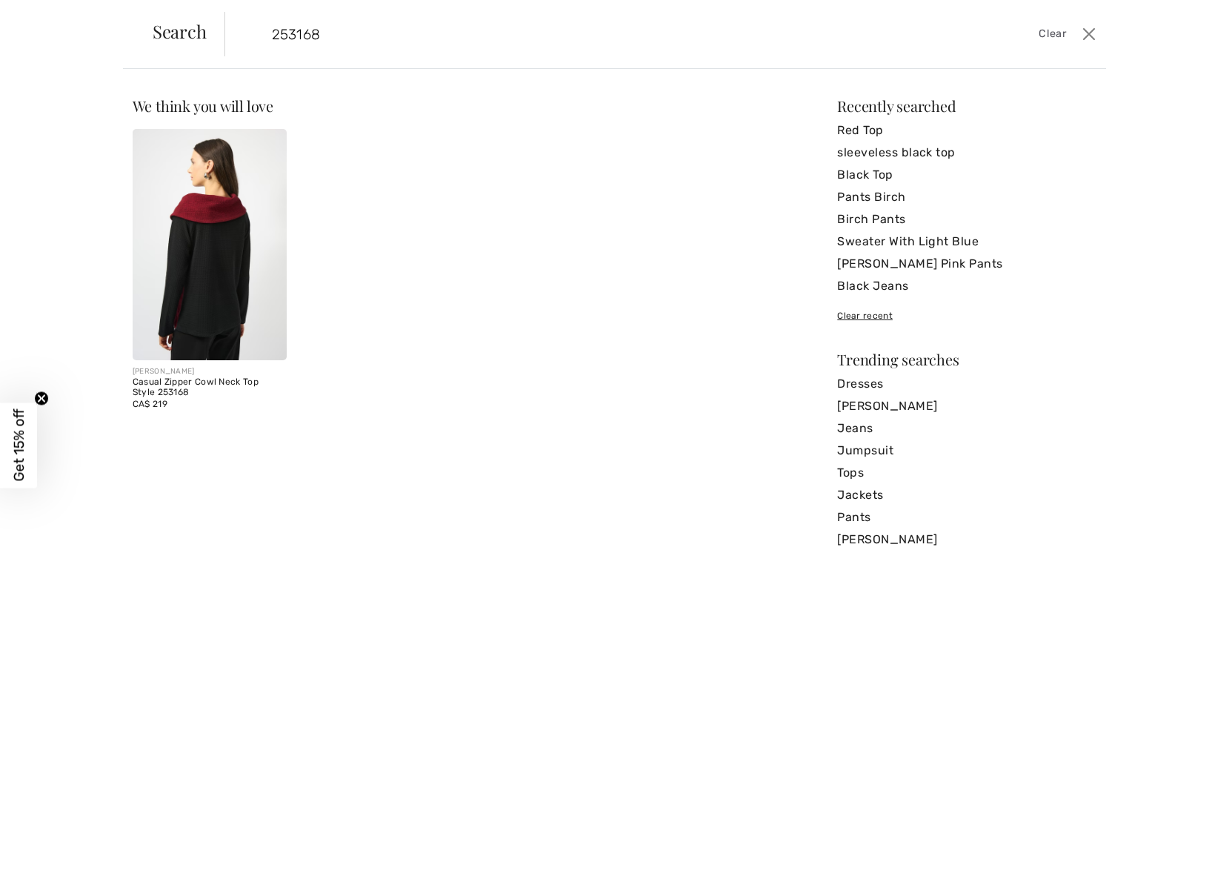
type input "253168"
click at [235, 235] on img at bounding box center [210, 244] width 154 height 231
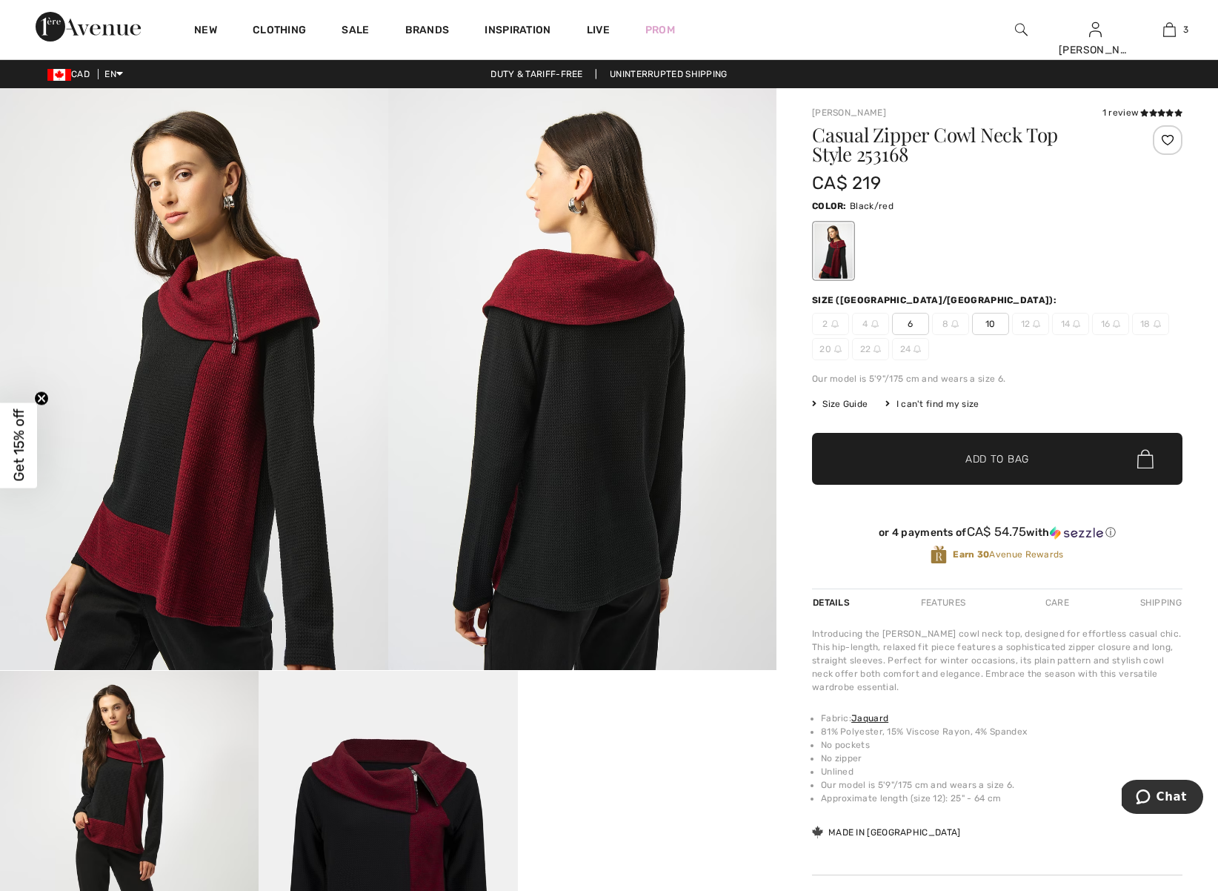
click at [911, 322] on span "6" at bounding box center [910, 324] width 37 height 22
click at [922, 456] on span "✔ Added to Bag Add to Bag" at bounding box center [997, 459] width 370 height 52
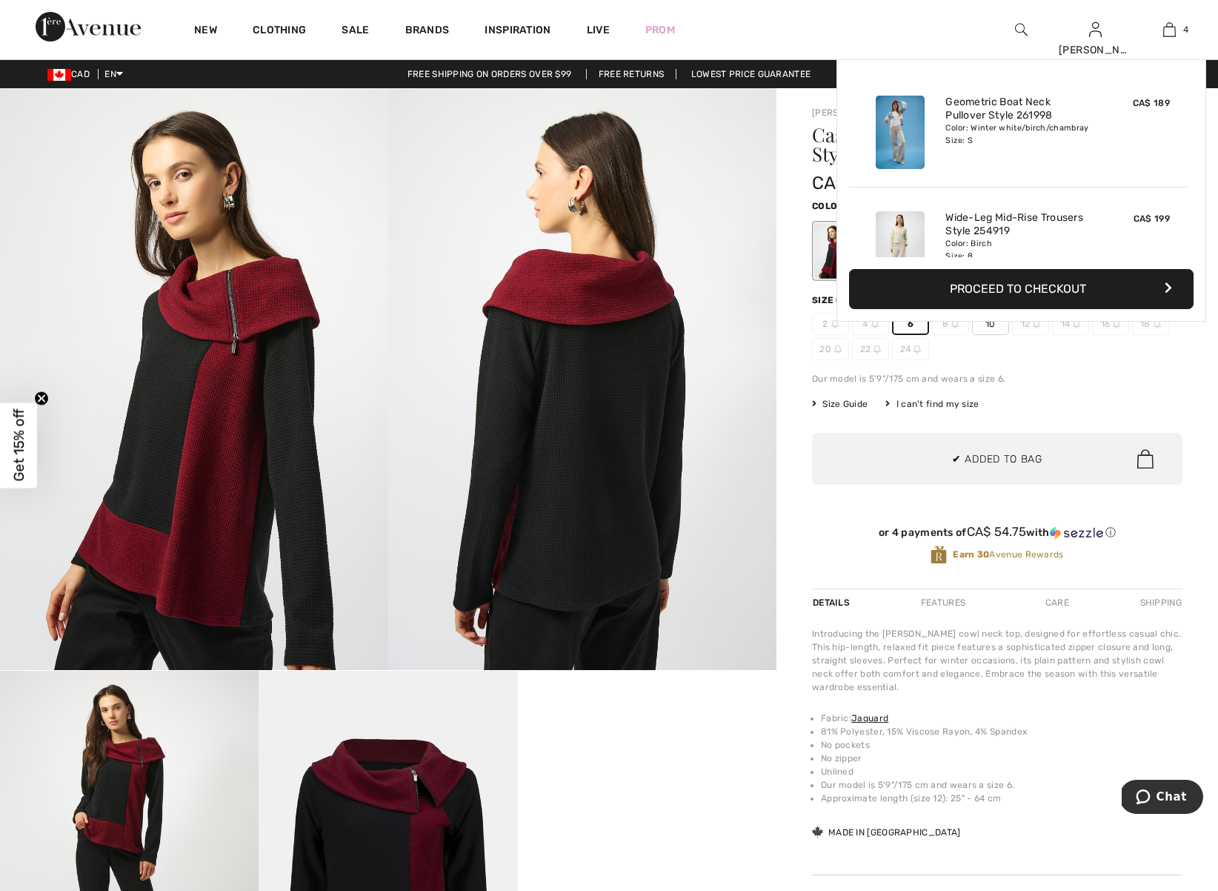
scroll to position [277, 0]
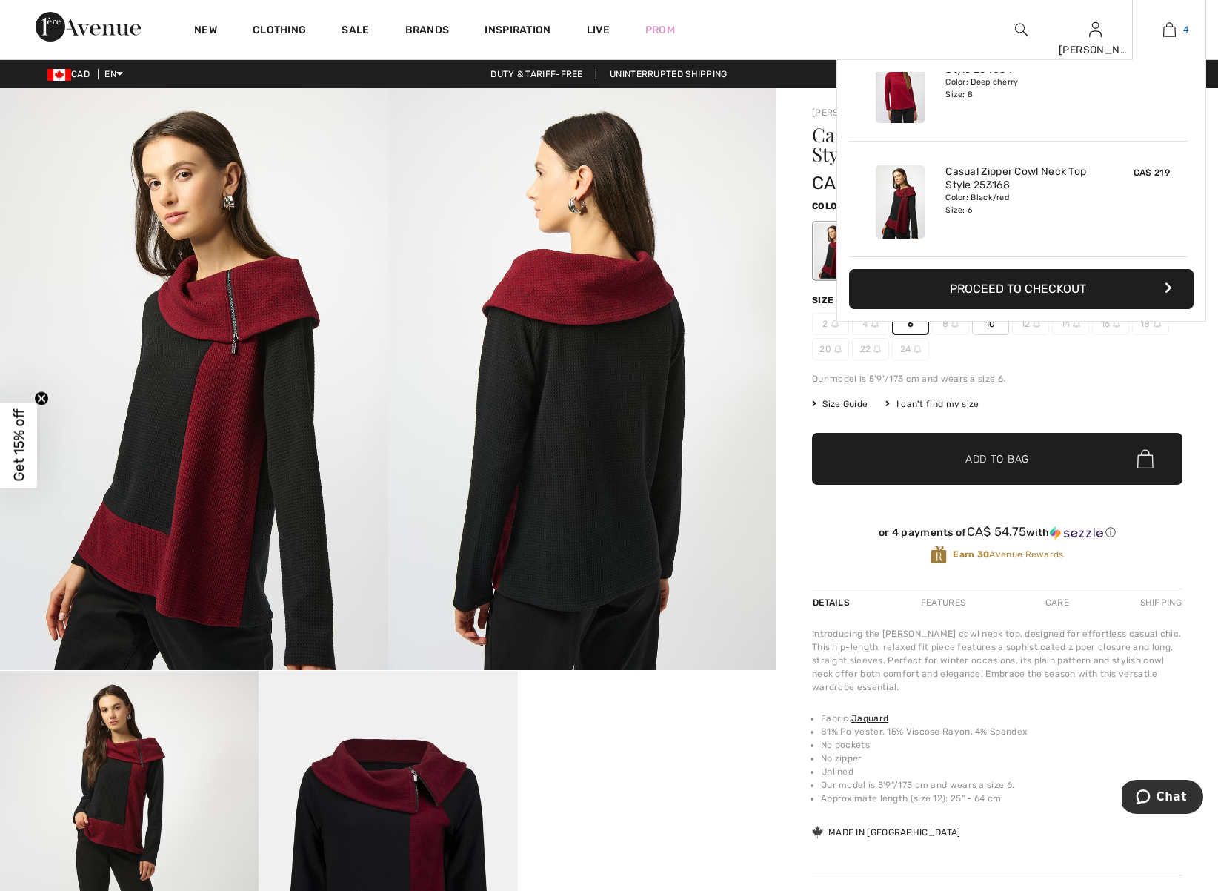
click at [1180, 32] on link "4" at bounding box center [1169, 30] width 73 height 18
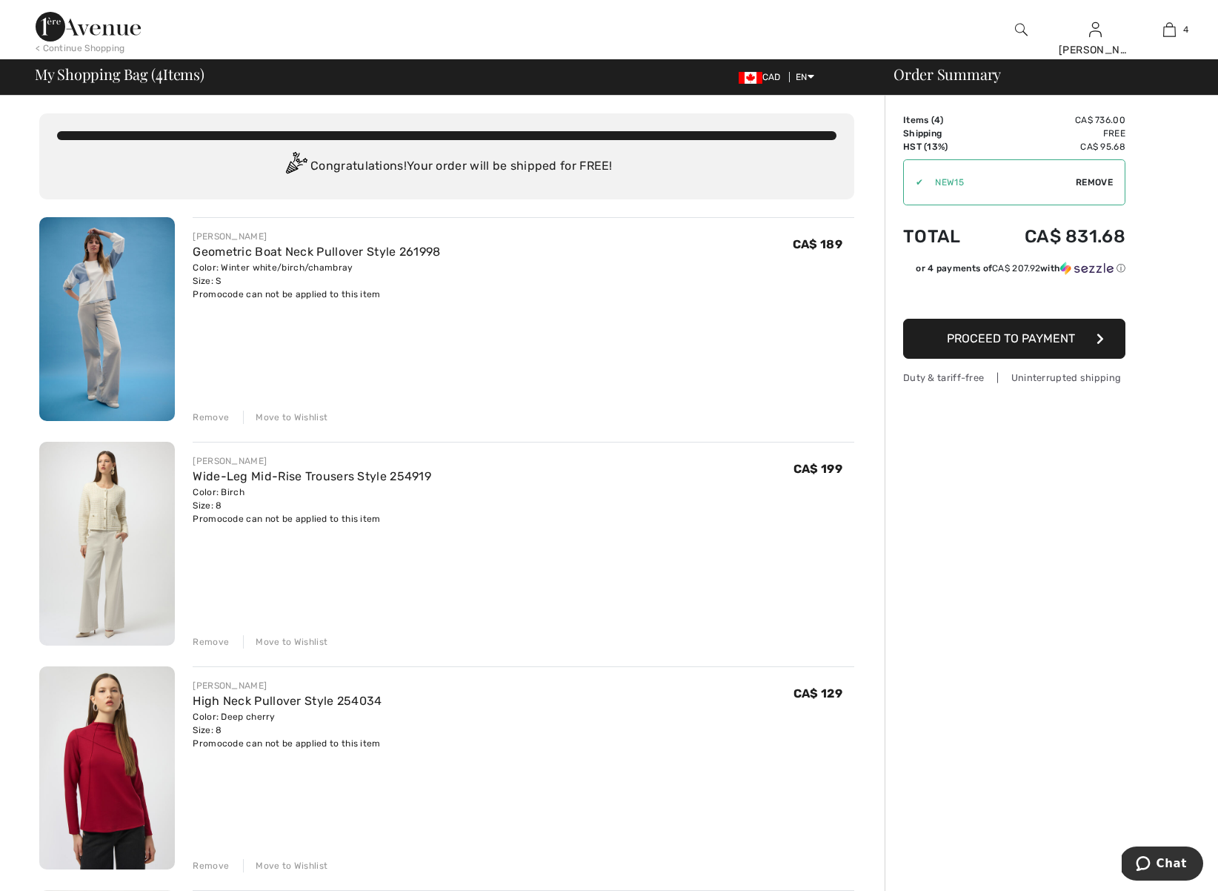
type input "NEW15"
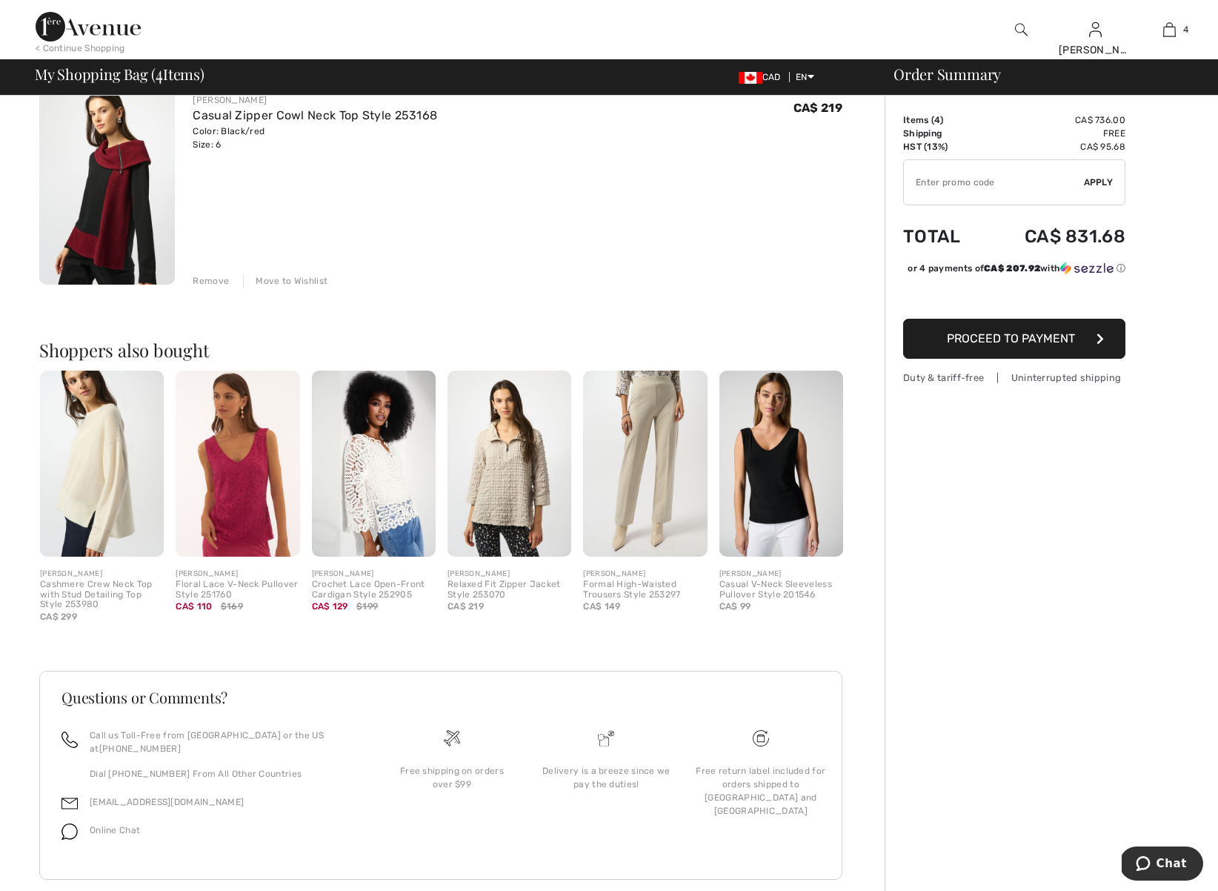
scroll to position [808, 0]
click at [118, 187] on img at bounding box center [107, 183] width 136 height 204
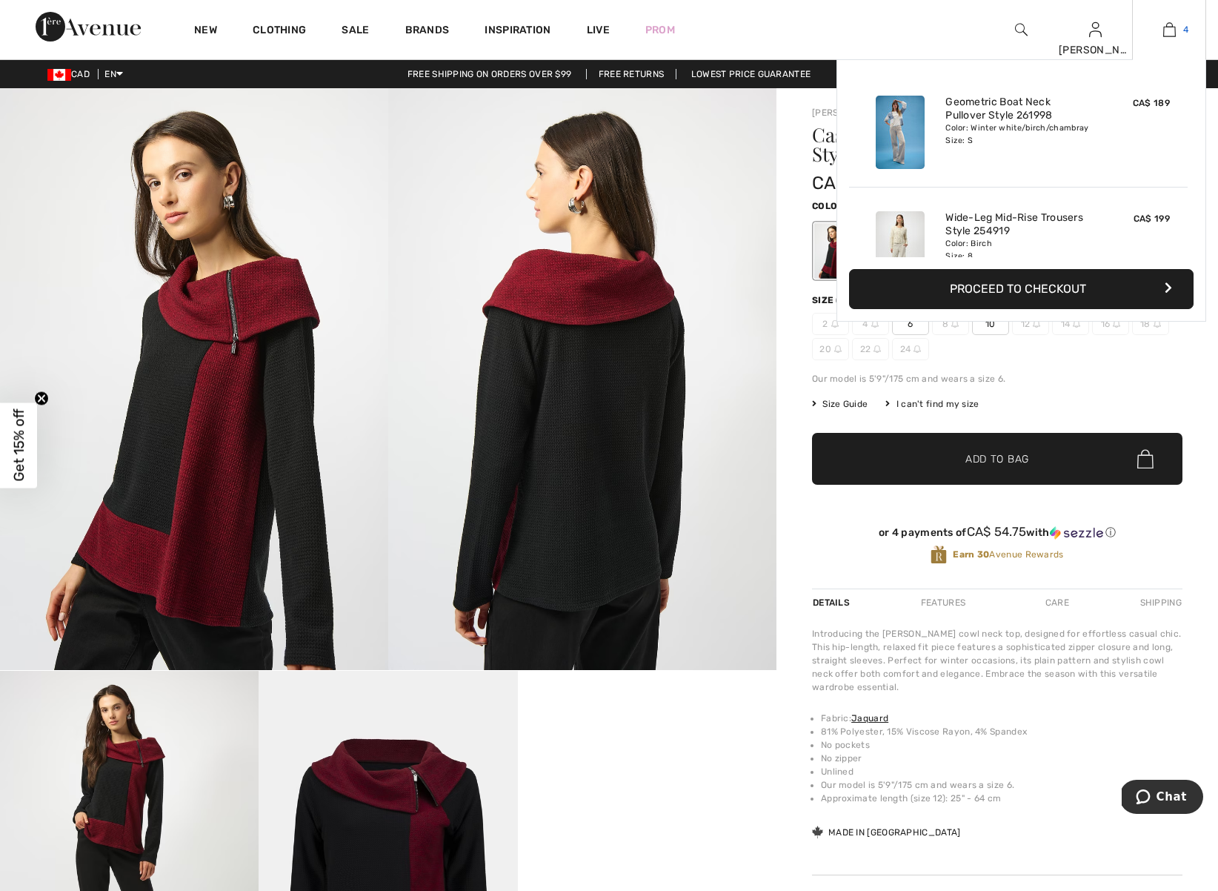
click at [1172, 33] on img at bounding box center [1169, 30] width 13 height 18
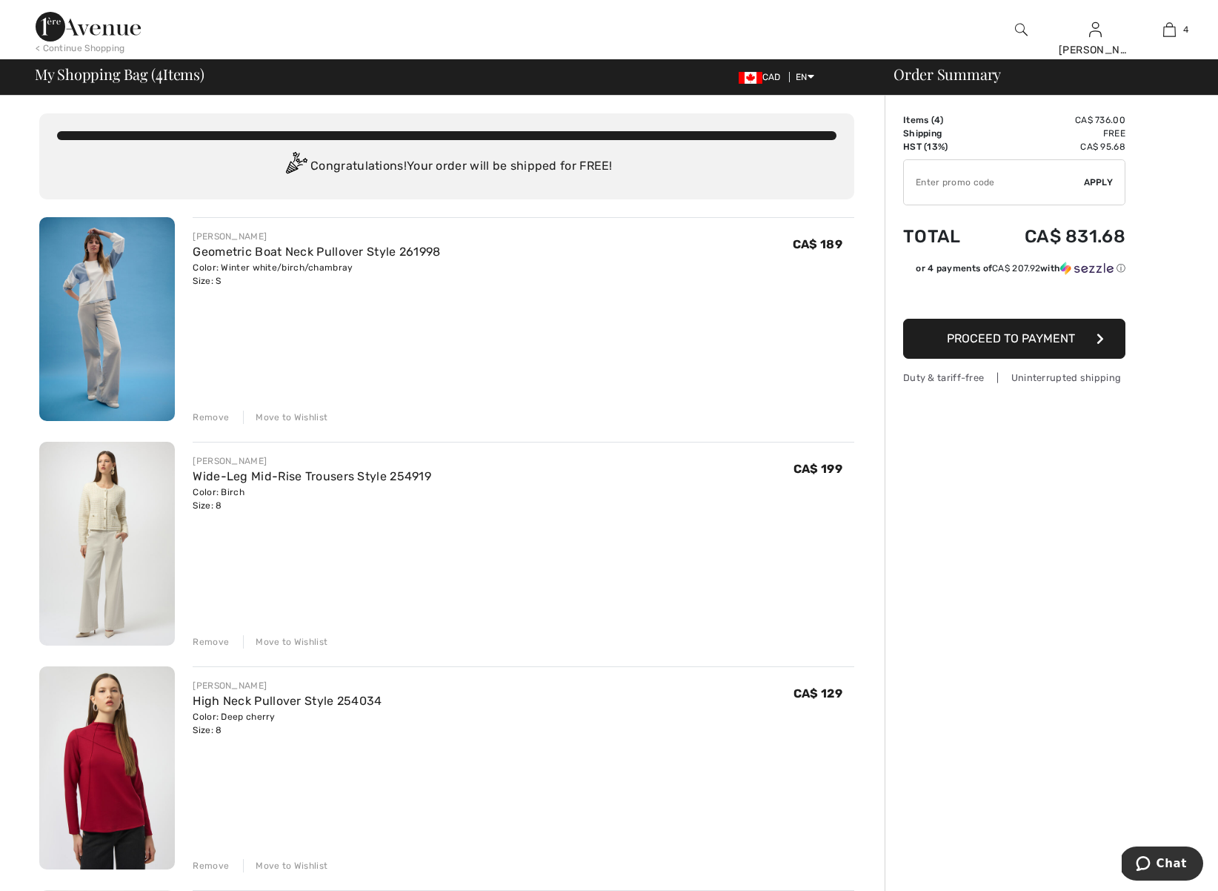
type input "NEW15"
click at [104, 769] on img at bounding box center [107, 768] width 136 height 204
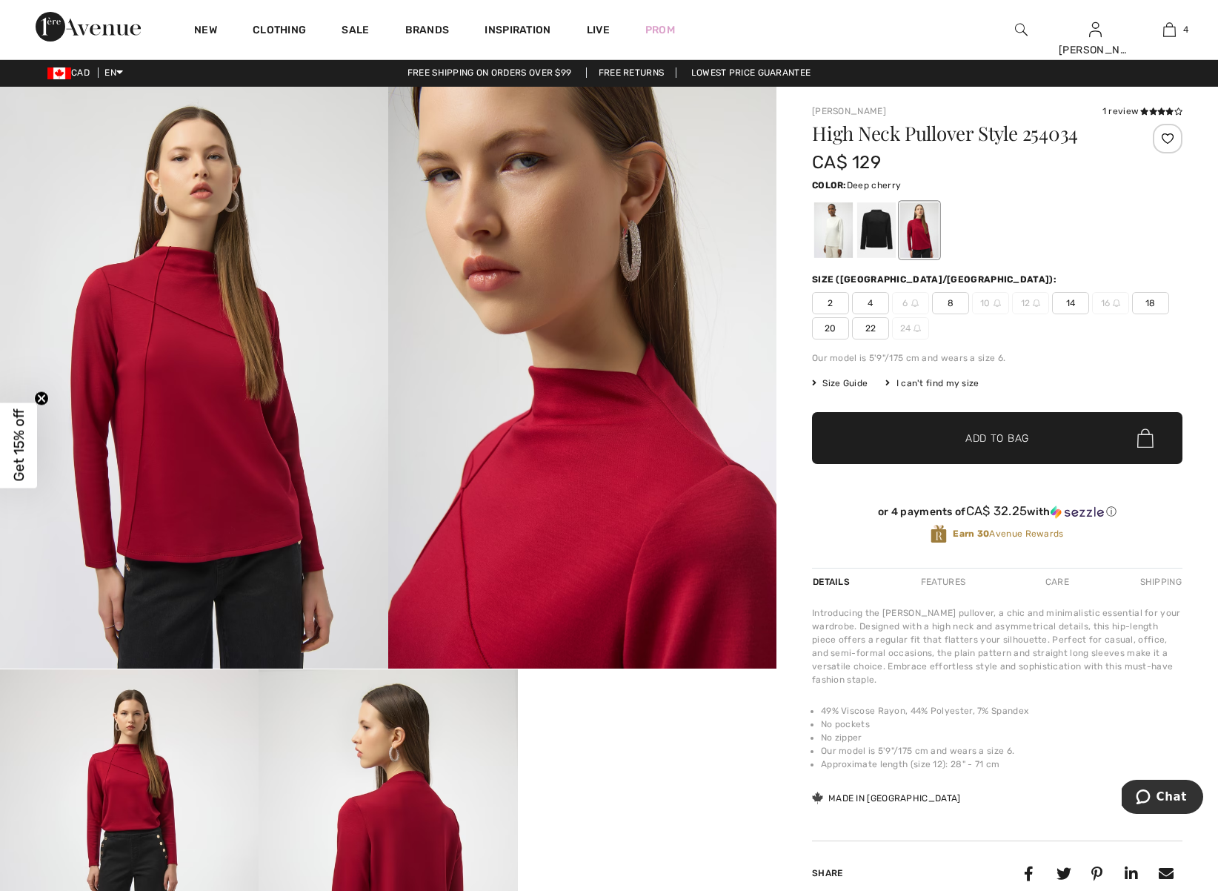
scroll to position [3, 0]
